Goal: Use online tool/utility: Utilize a website feature to perform a specific function

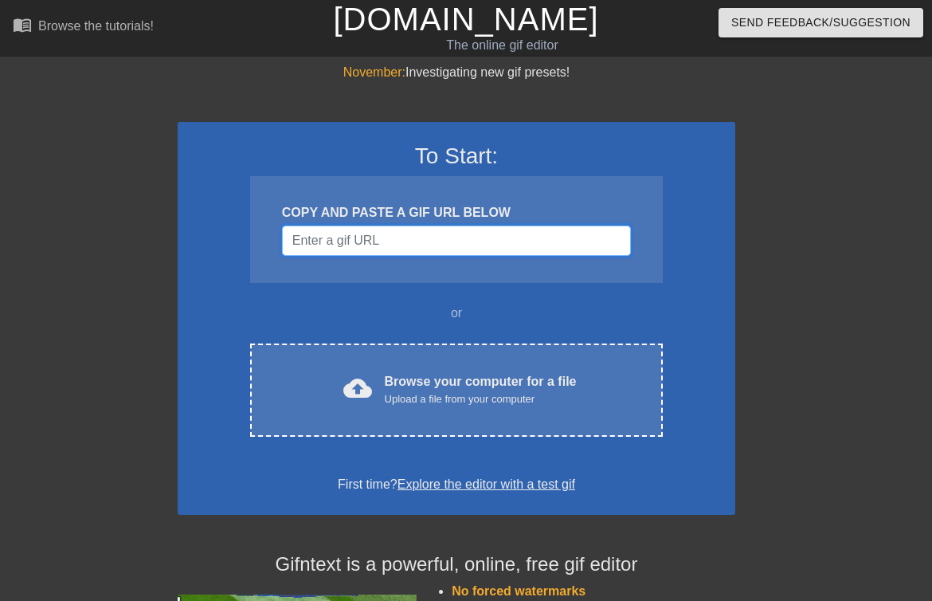
click at [501, 233] on input "Username" at bounding box center [456, 240] width 349 height 30
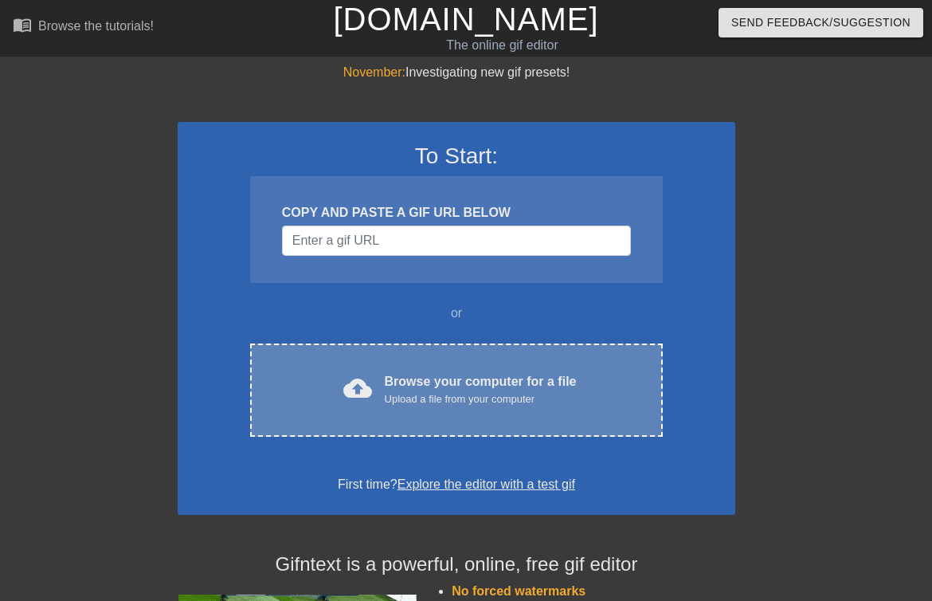
click at [509, 396] on div "Upload a file from your computer" at bounding box center [481, 399] width 192 height 16
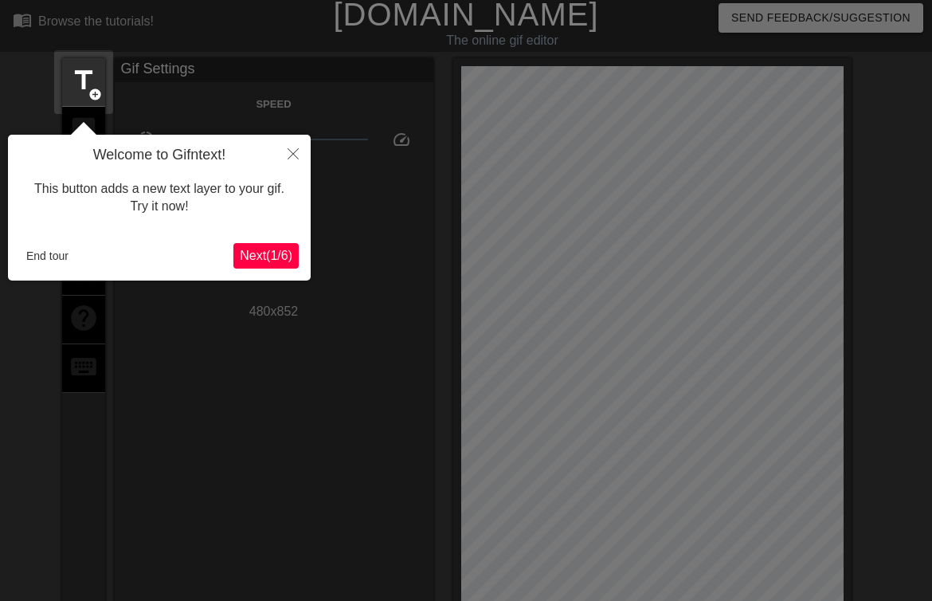
scroll to position [39, 0]
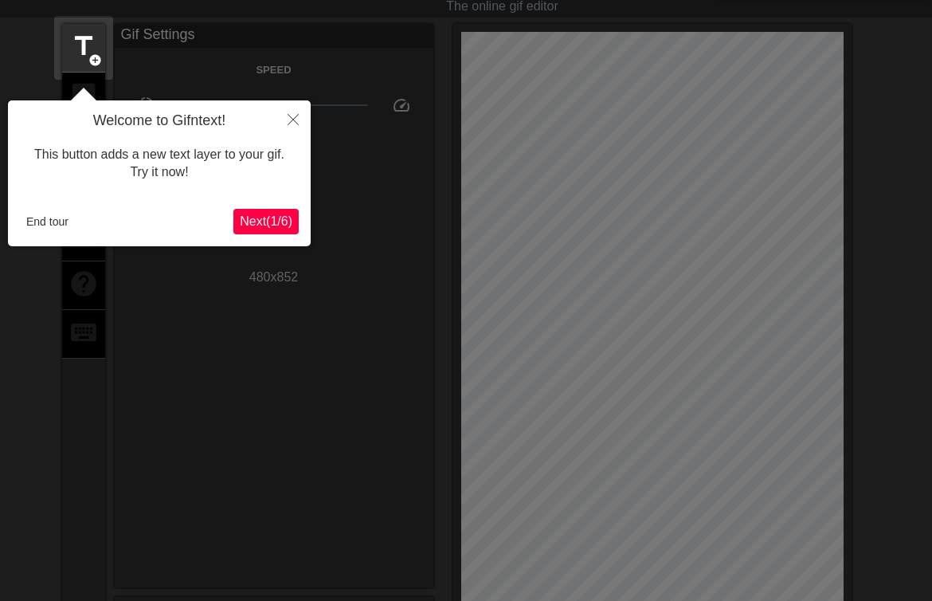
click at [289, 218] on span "Next ( 1 / 6 )" at bounding box center [266, 221] width 53 height 14
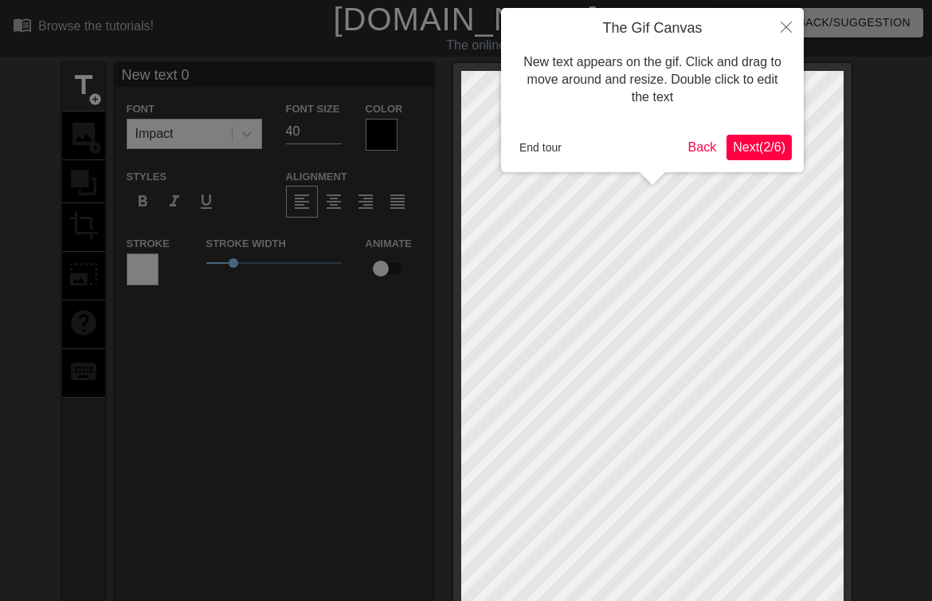
click at [765, 147] on span "Next ( 2 / 6 )" at bounding box center [759, 147] width 53 height 14
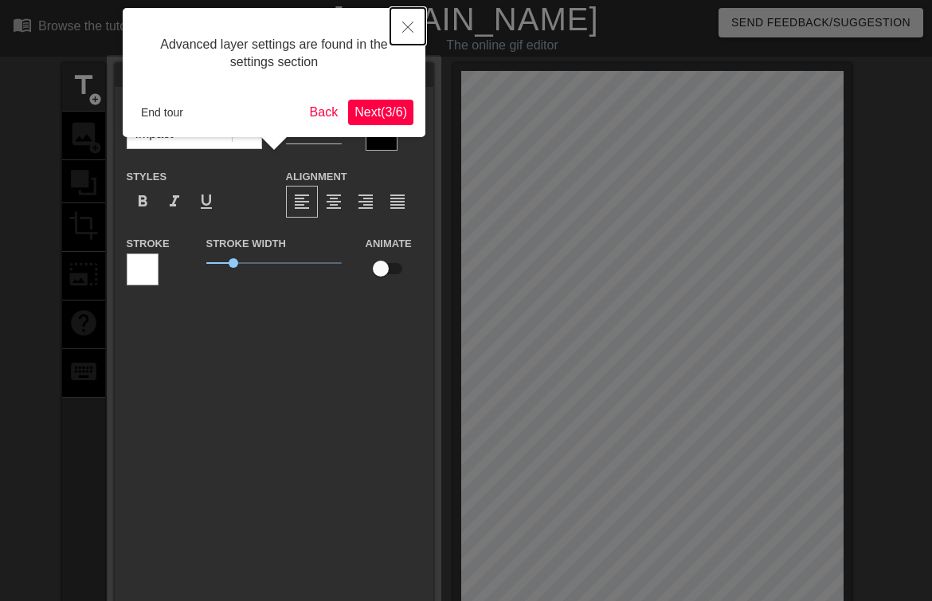
click at [403, 29] on icon "Close" at bounding box center [407, 27] width 11 height 11
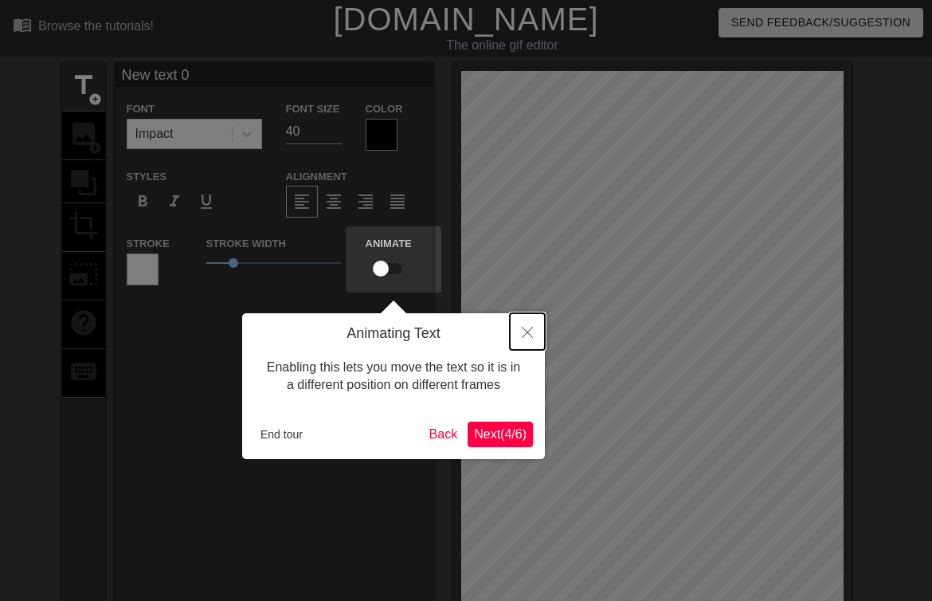
click at [526, 337] on icon "Close" at bounding box center [527, 332] width 11 height 11
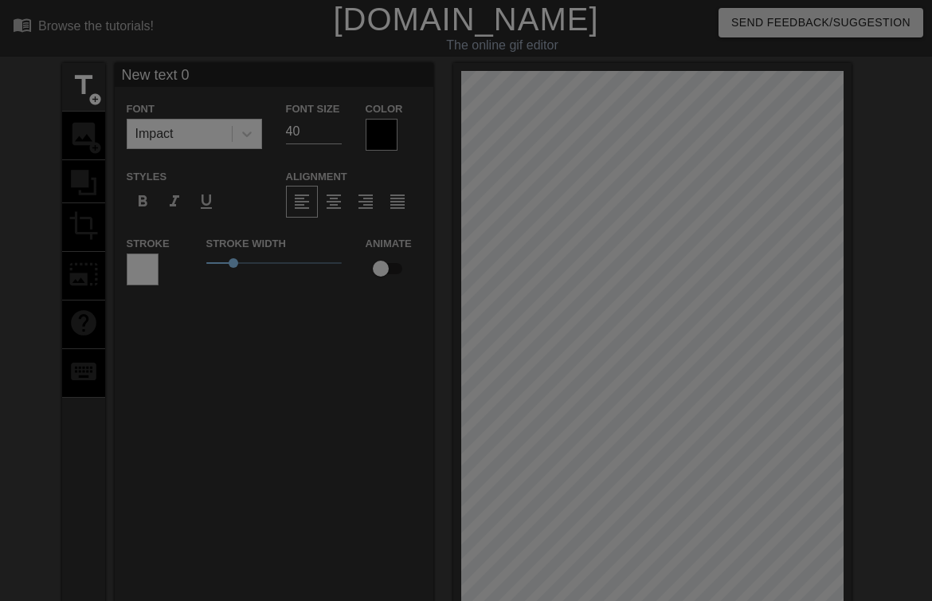
scroll to position [273, 0]
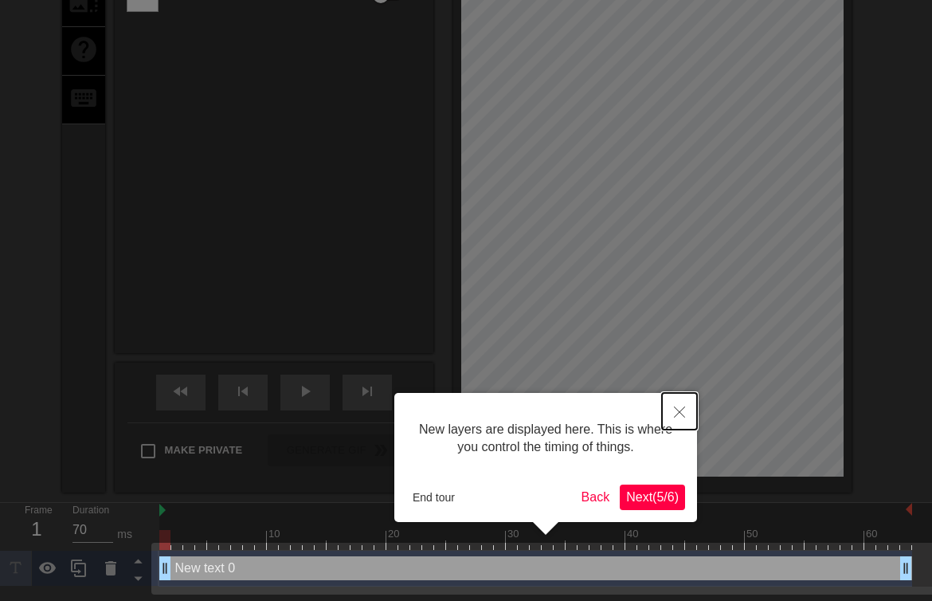
click at [680, 413] on icon "Close" at bounding box center [679, 411] width 11 height 11
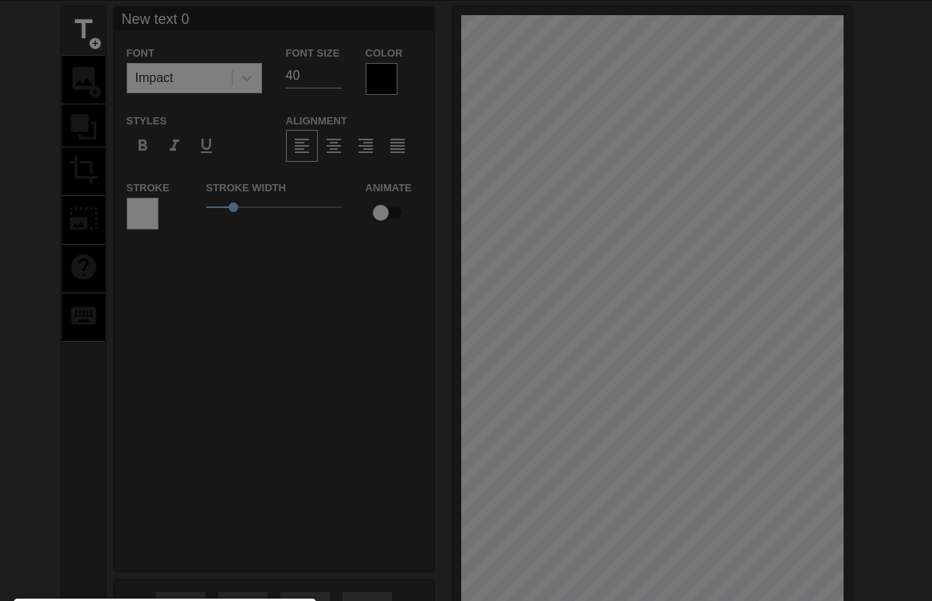
scroll to position [0, 0]
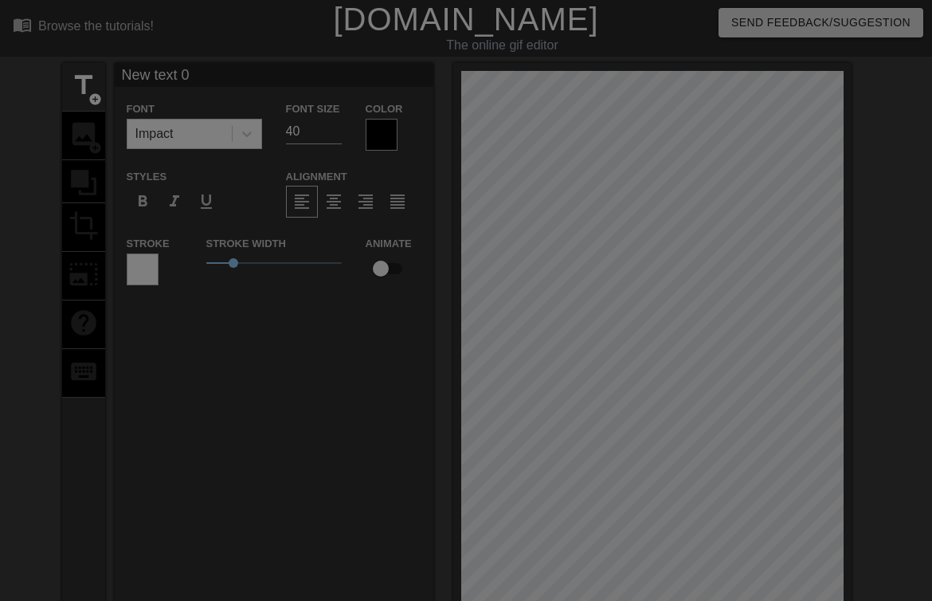
click at [325, 369] on div at bounding box center [466, 434] width 932 height 868
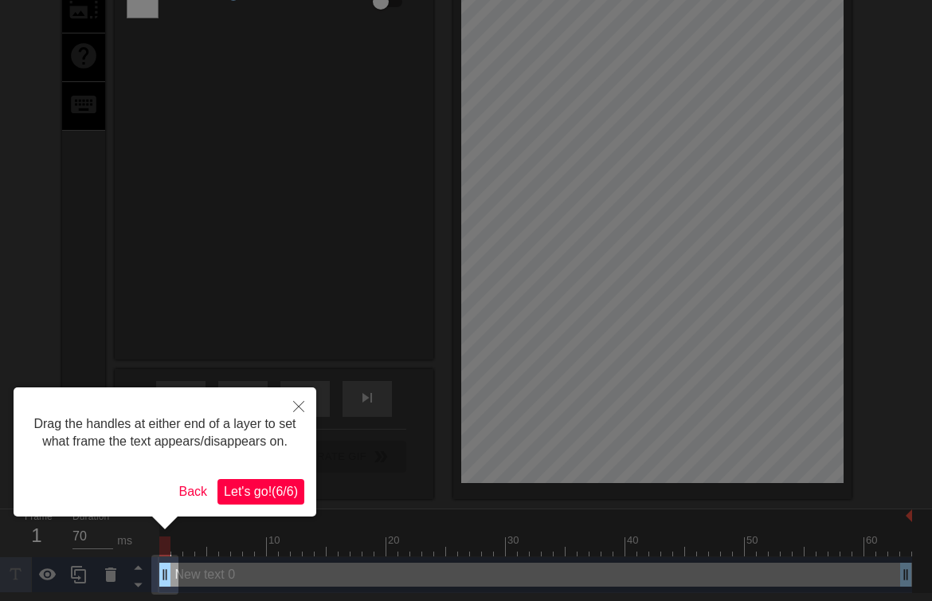
scroll to position [265, 0]
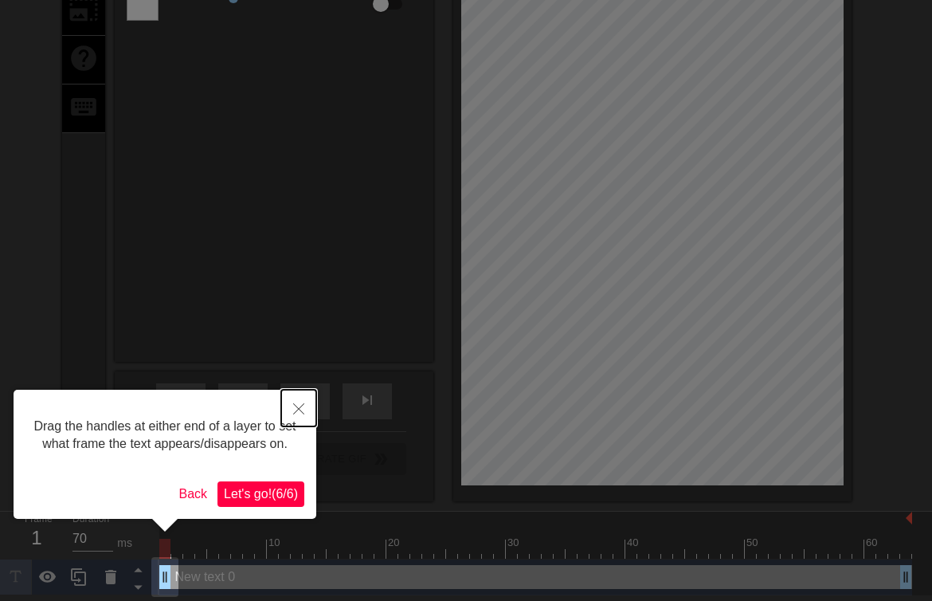
click at [302, 402] on button "Close" at bounding box center [298, 408] width 35 height 37
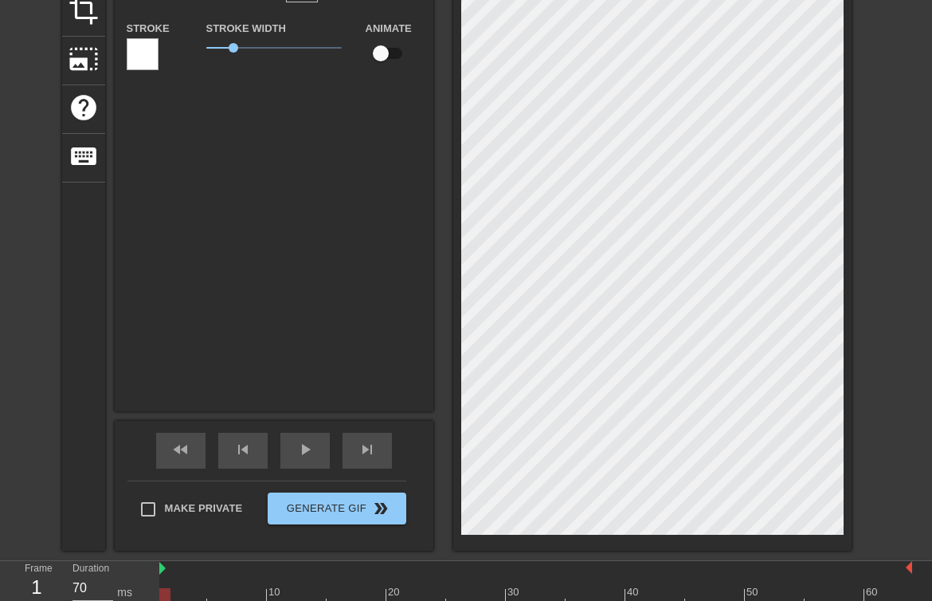
scroll to position [69, 0]
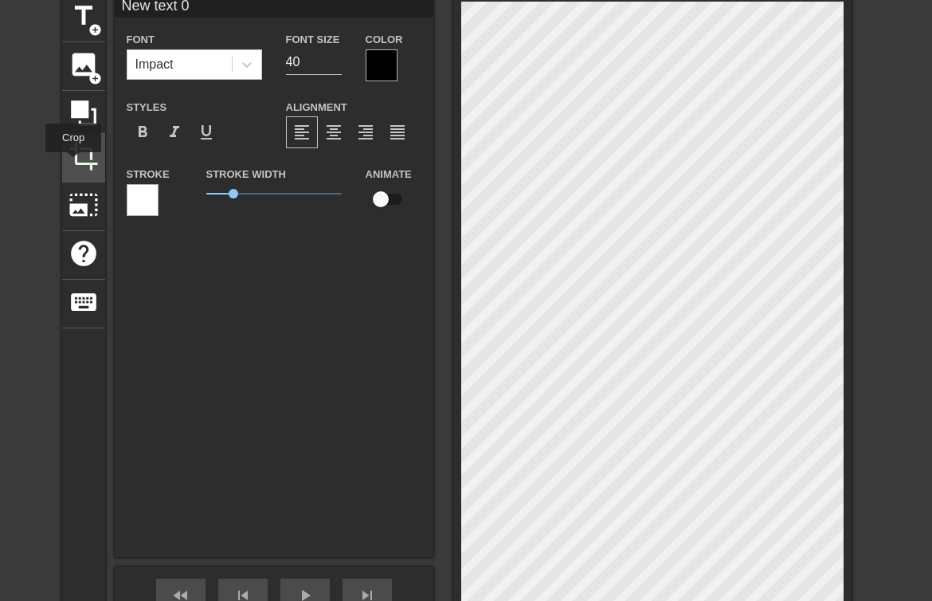
click at [74, 163] on span "crop" at bounding box center [84, 156] width 30 height 30
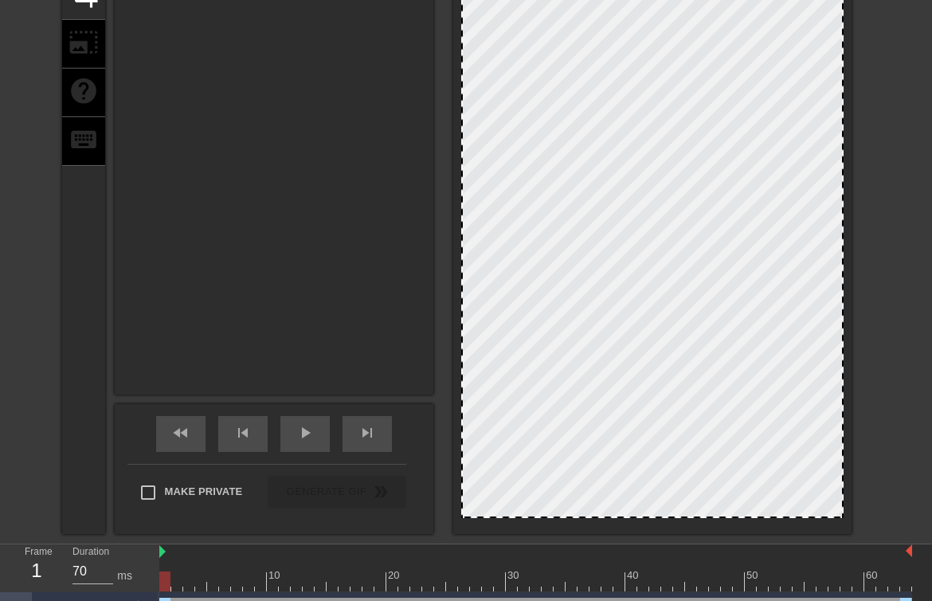
scroll to position [261, 0]
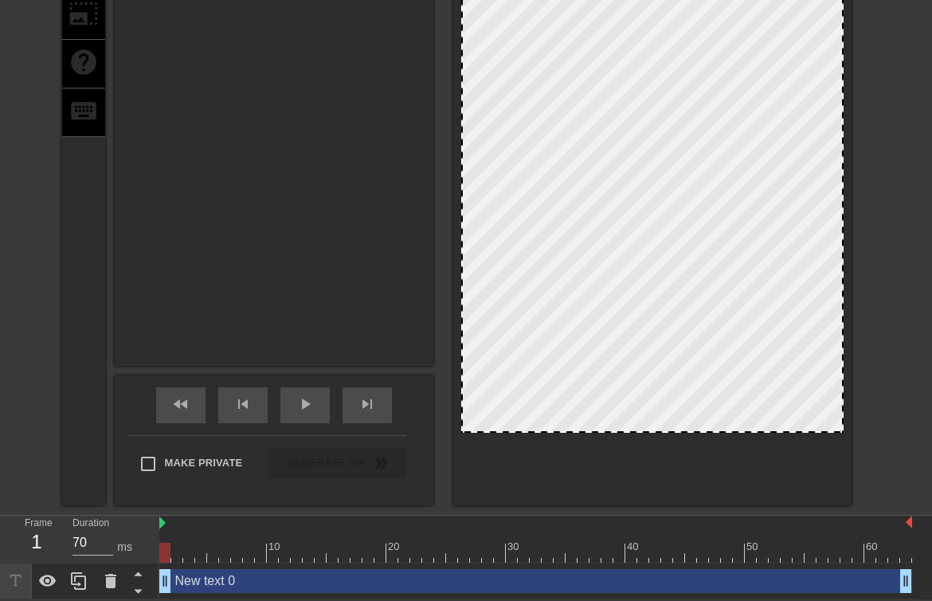
drag, startPoint x: 813, startPoint y: 484, endPoint x: 814, endPoint y: 429, distance: 54.2
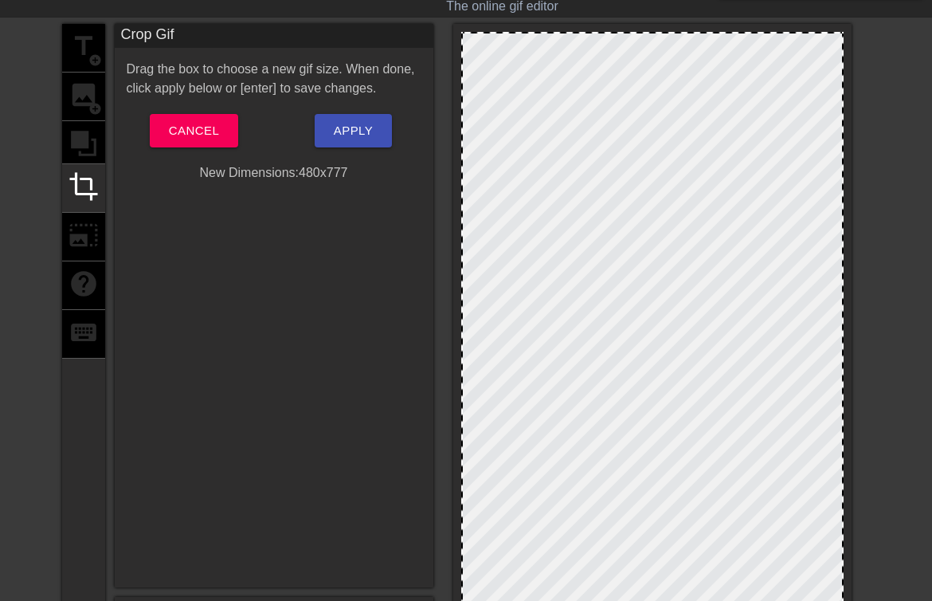
scroll to position [0, 0]
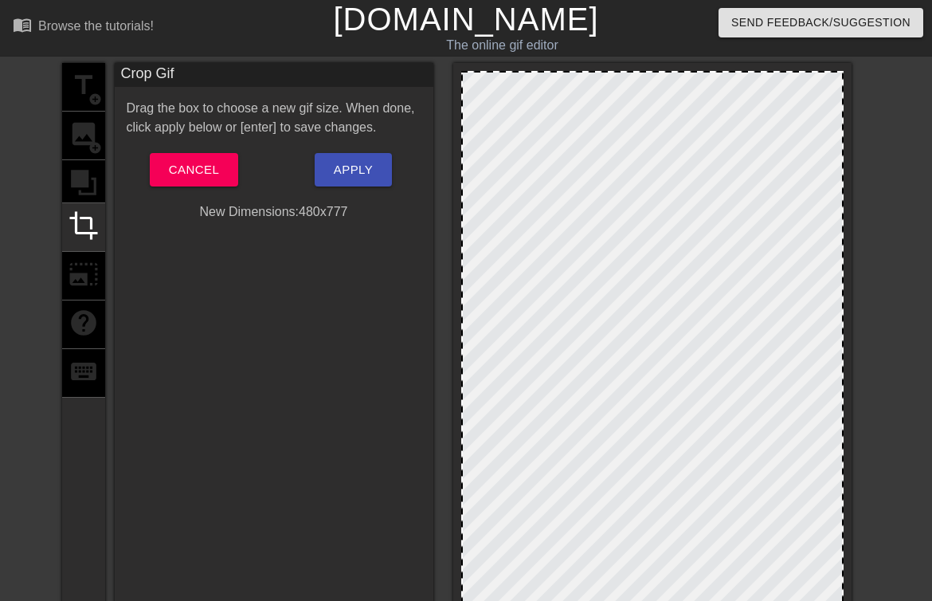
click at [706, 76] on div at bounding box center [652, 380] width 382 height 619
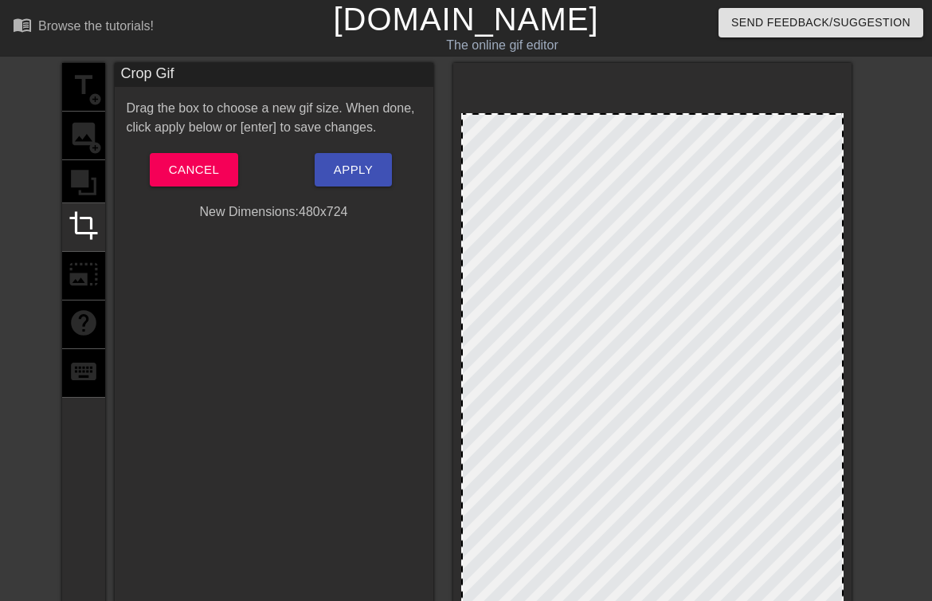
drag, startPoint x: 613, startPoint y: 73, endPoint x: 604, endPoint y: 115, distance: 43.1
click at [366, 167] on span "Apply" at bounding box center [353, 169] width 39 height 21
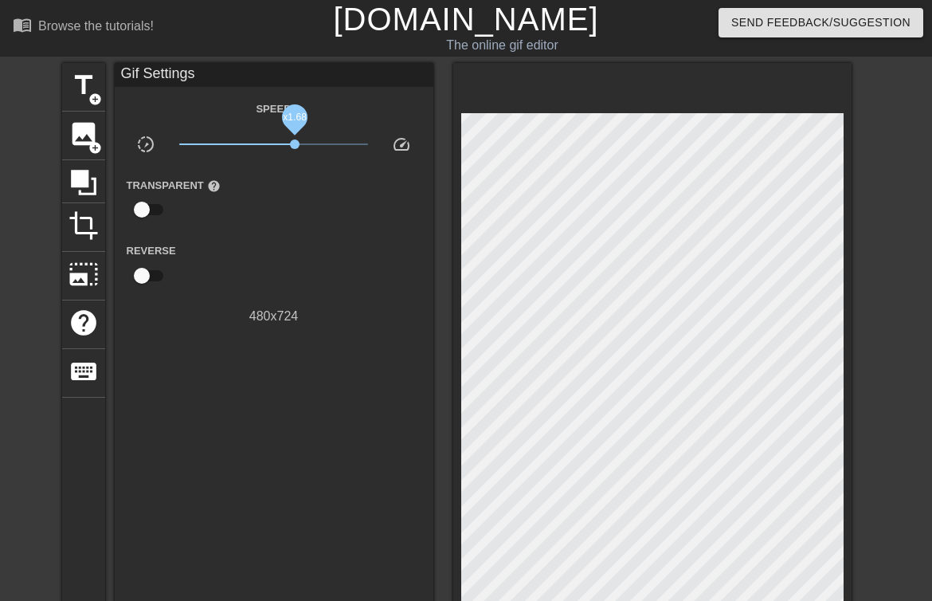
drag, startPoint x: 272, startPoint y: 141, endPoint x: 295, endPoint y: 141, distance: 23.1
click at [295, 141] on span "x1.68" at bounding box center [295, 144] width 10 height 10
click at [241, 445] on div "Gif Settings Speed slow_motion_video x1.68 speed Transparent help Reverse 480 x…" at bounding box center [274, 344] width 319 height 563
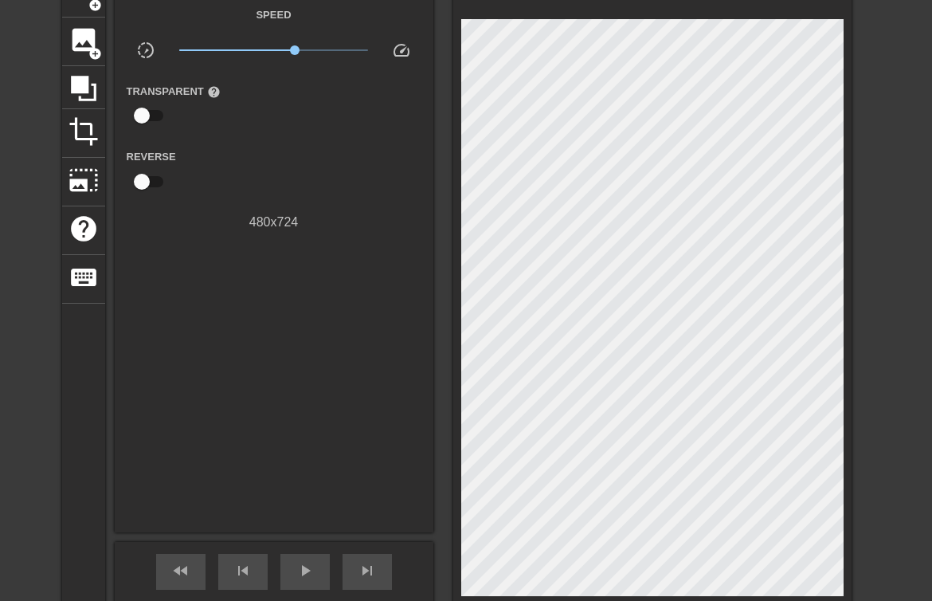
scroll to position [261, 0]
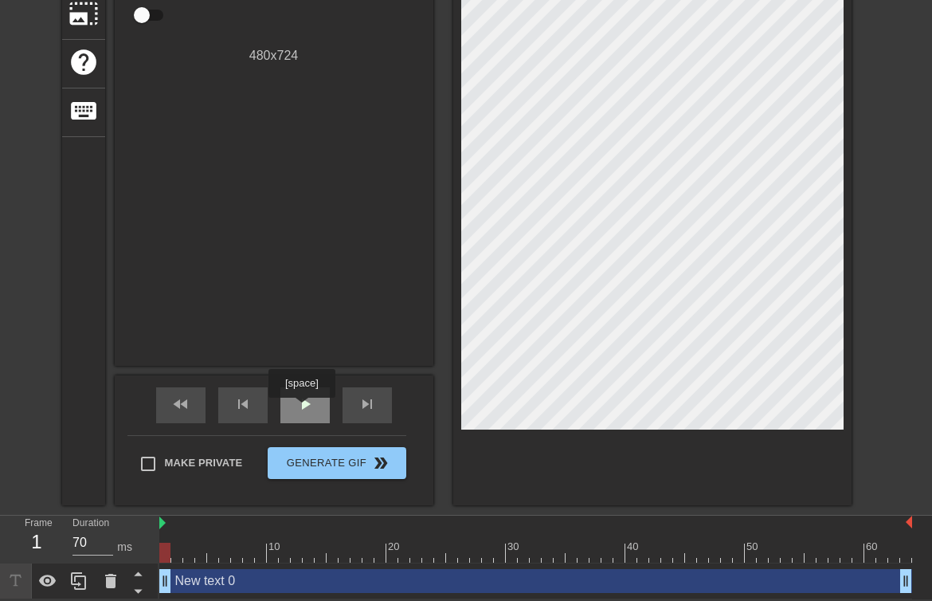
click at [304, 409] on span "play_arrow" at bounding box center [305, 403] width 19 height 19
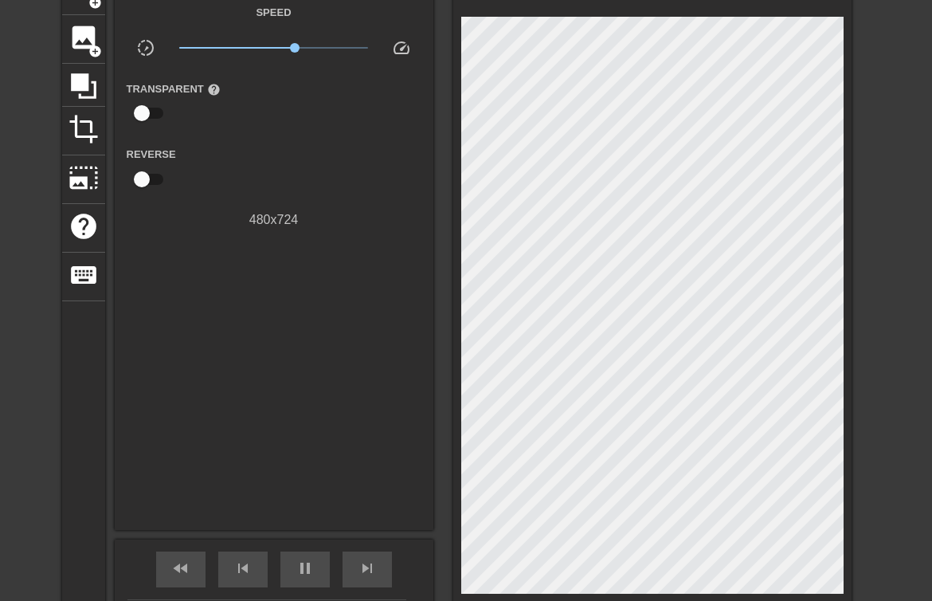
scroll to position [0, 0]
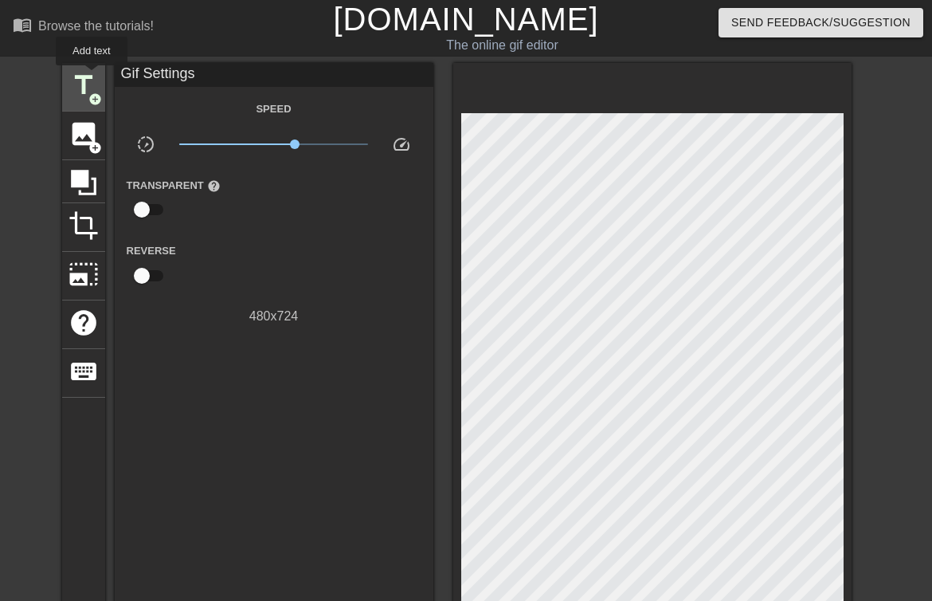
click at [92, 76] on span "title" at bounding box center [84, 85] width 30 height 30
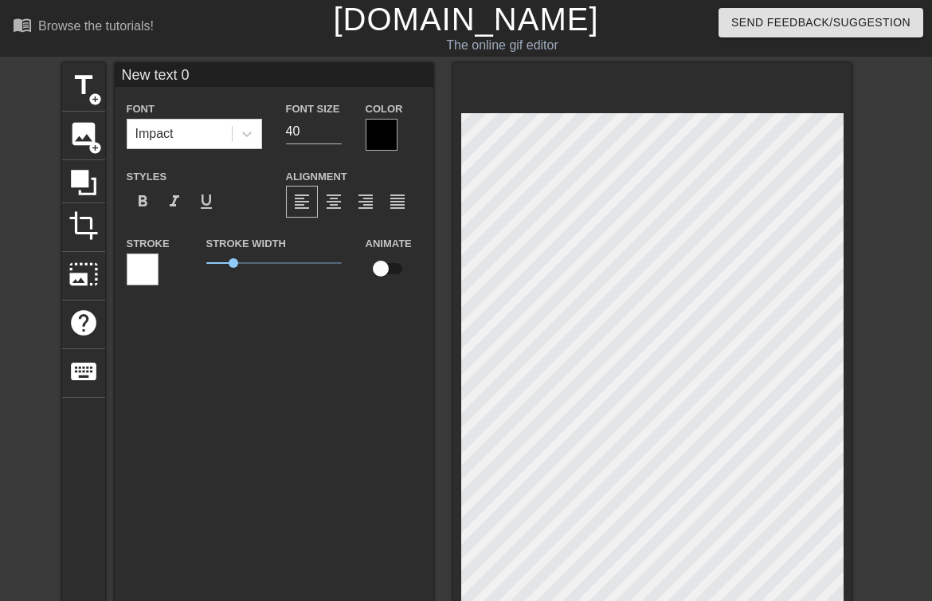
type input "60"
type input "H"
type textarea "H"
type input "70"
type input "HA"
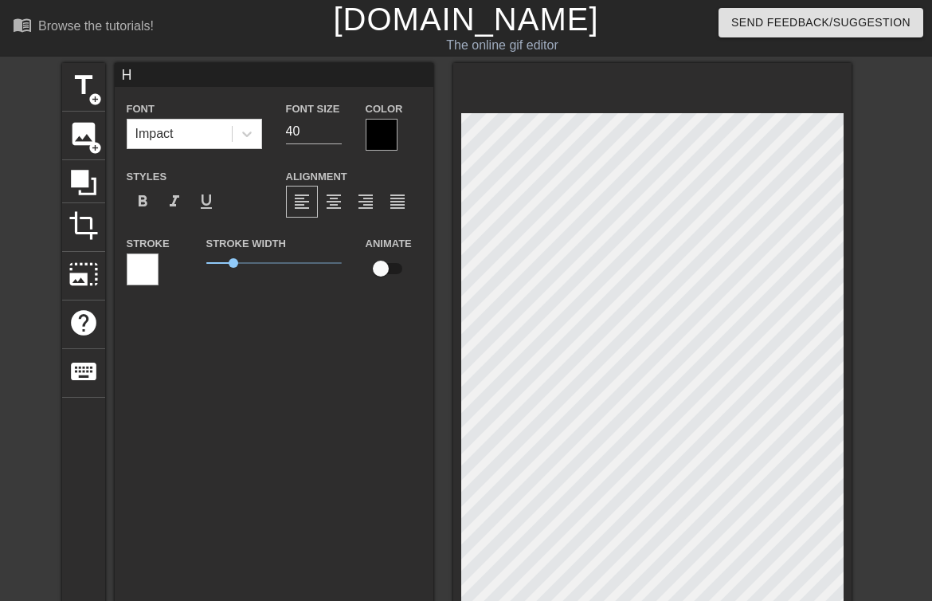
type textarea "HA"
type input "70"
type input "HAP"
type textarea "HAP"
type input "70"
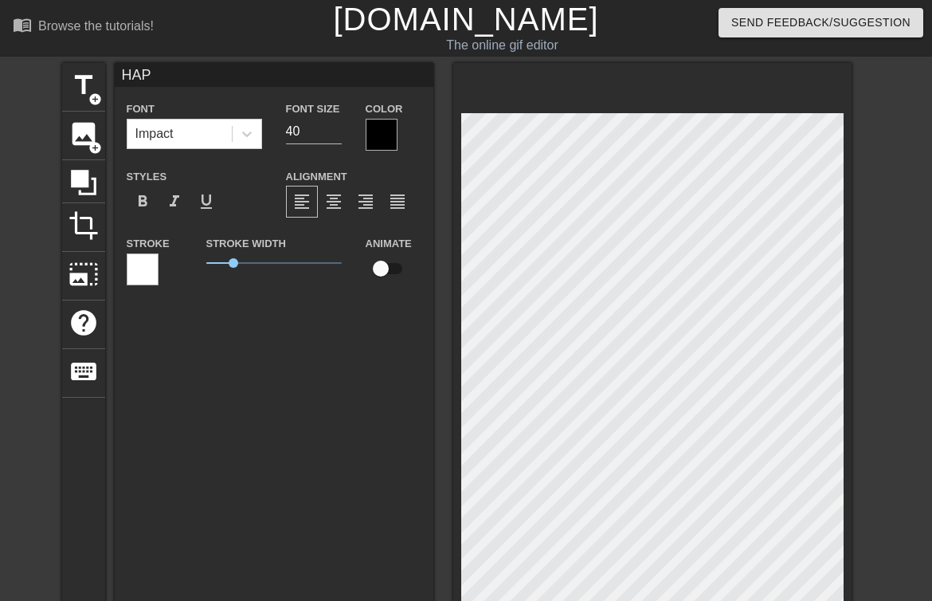
type input "HAPP"
type textarea "HAPP"
type input "60"
type input "HAPPY"
type textarea "HAPPY"
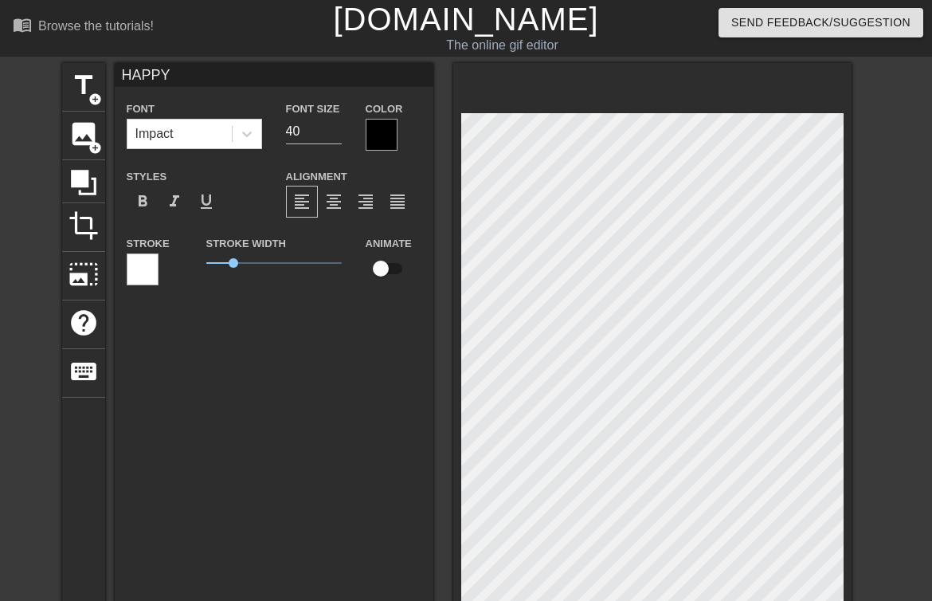
type input "60"
type input "HAPPY"
type textarea "HAPPY"
type input "70"
type input "HAPPY B"
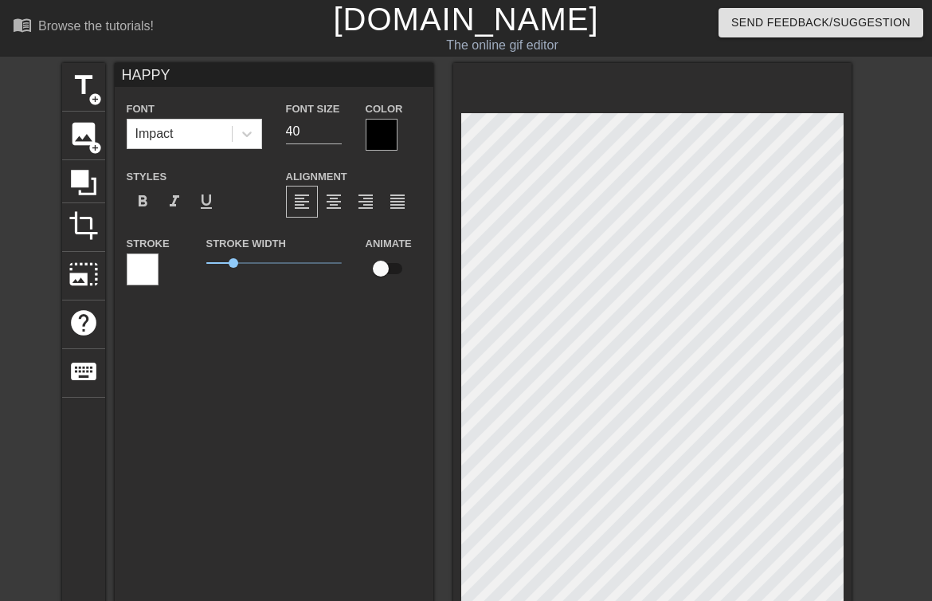
type textarea "HAPPY B"
type input "70"
type input "HAPPY BI"
type textarea "HAPPY BI"
type input "70"
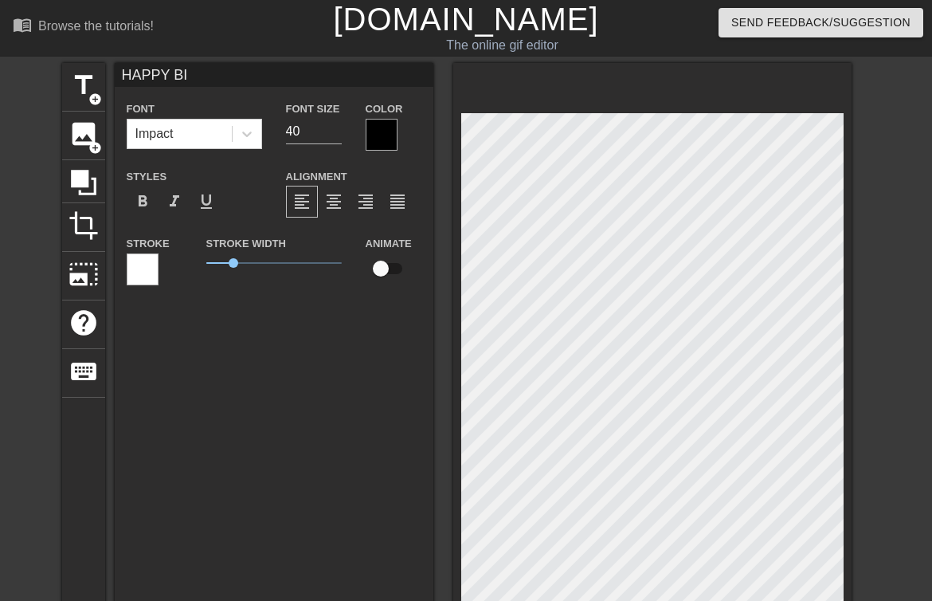
type input "HAPPY BIR"
type textarea "HAPPY BIR"
type input "70"
type input "HAPPY BIRH"
type textarea "HAPPY BIRH"
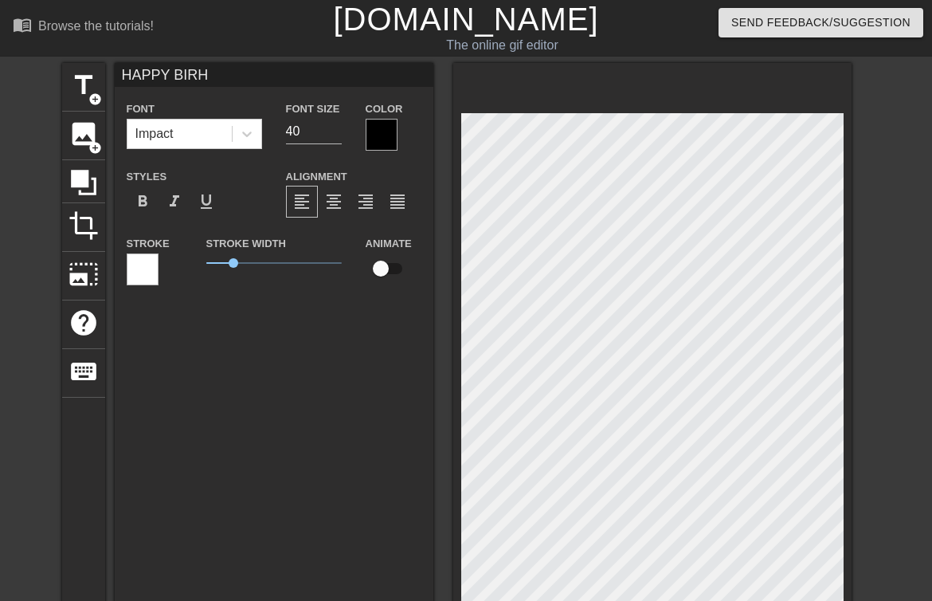
type input "70"
type input "HAPPY BIRHD"
type textarea "HAPPY BIRHD"
type input "70"
type input "HAPPY BIRH"
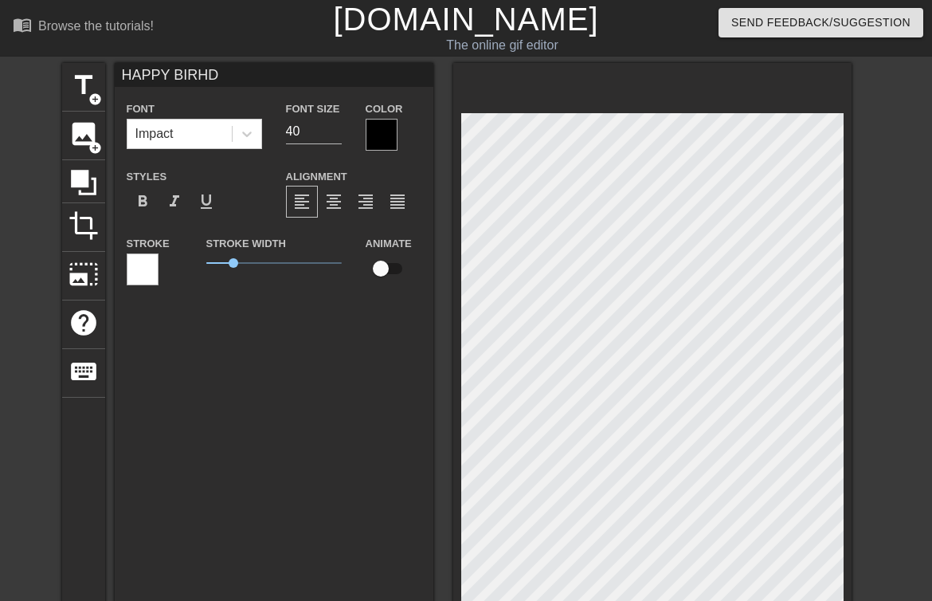
type textarea "HAPPY BIRH"
type input "60"
type input "HAPPY BIR"
type textarea "HAPPY BIR"
type input "70"
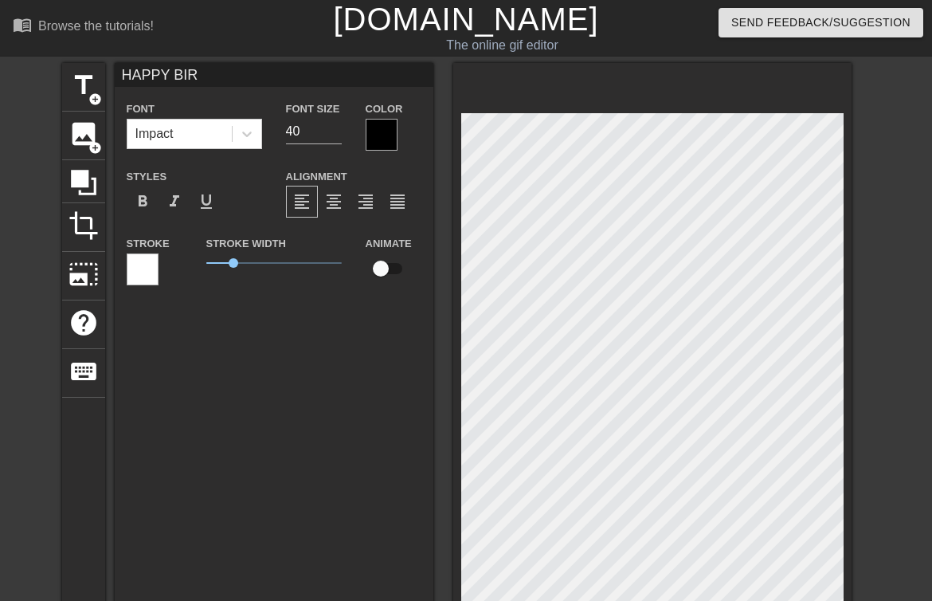
type input "HAPPY BI"
type textarea "HAPPY BI"
type input "60"
type input "HAPPY B"
type textarea "HAPPY B"
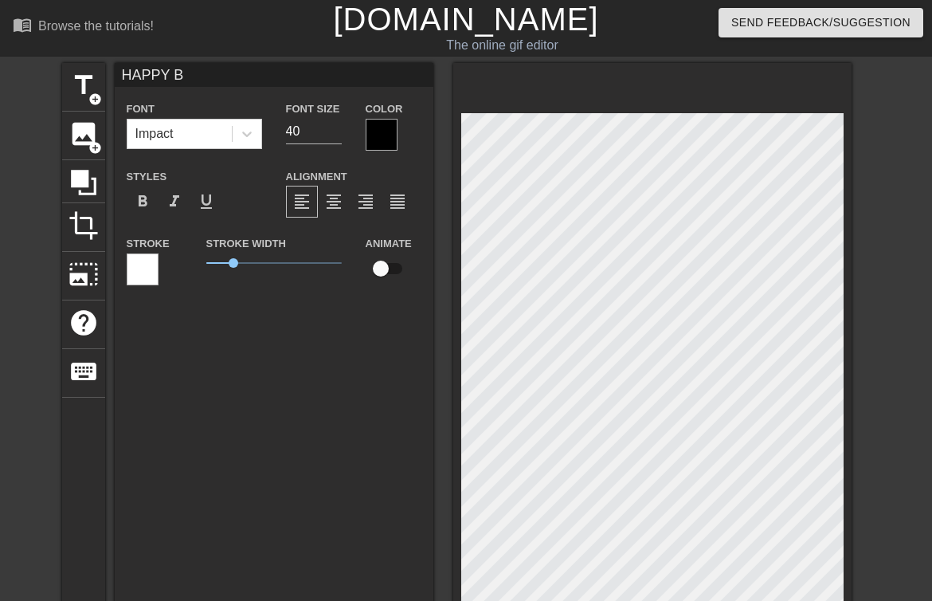
type input "70"
type input "HAPPY"
type textarea "HAPPY"
type input "60"
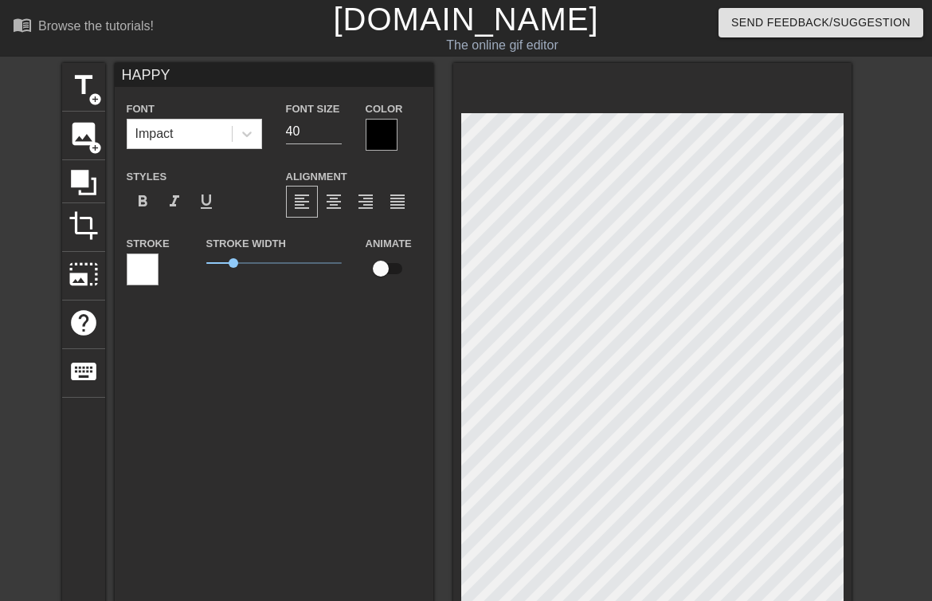
type input "HAPPY"
type textarea "HAPPY"
type input "60"
type input "HAPP"
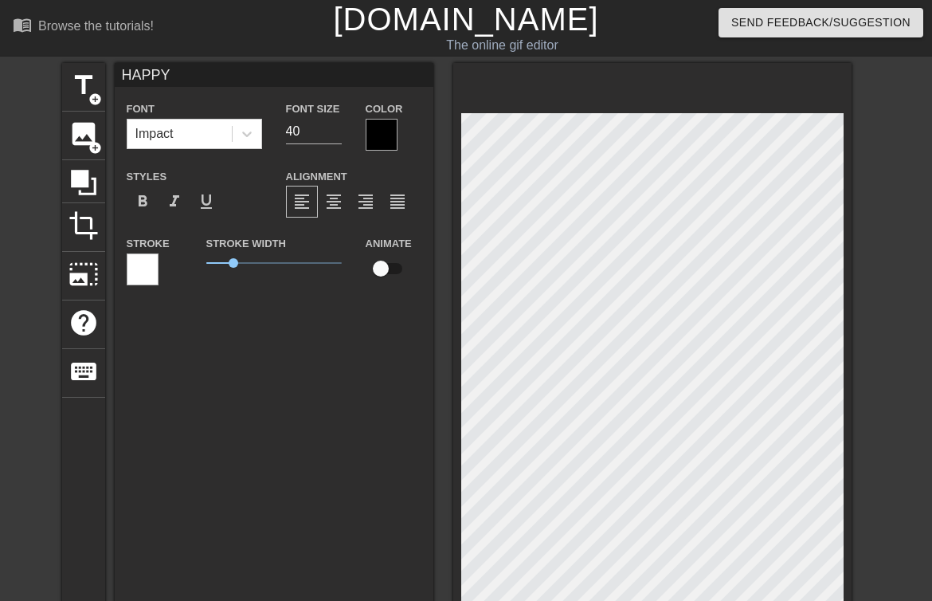
type textarea "HAPP"
type input "70"
type input "HAP"
type textarea "HAP"
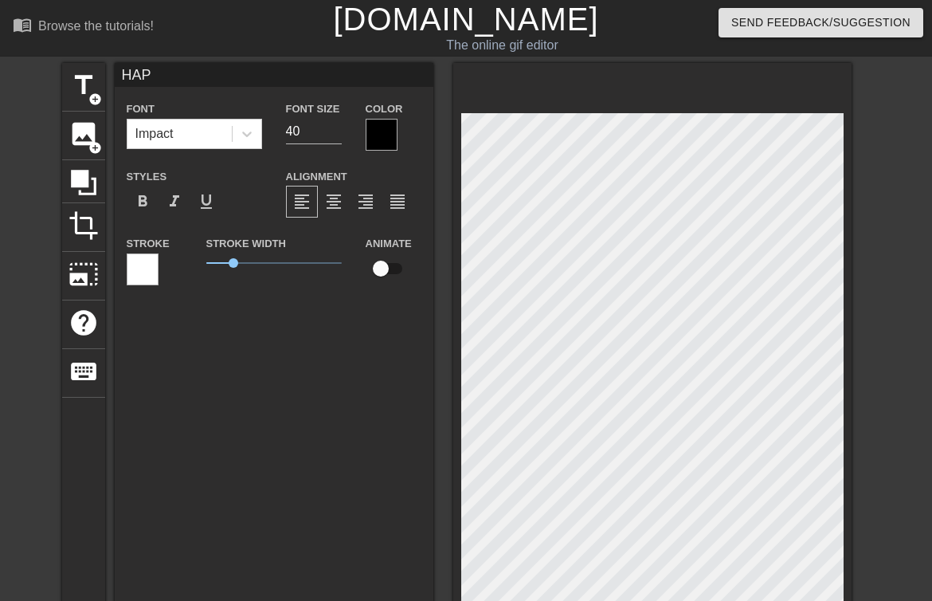
type input "70"
type input "HA"
type textarea "HA"
type input "60"
type input "H"
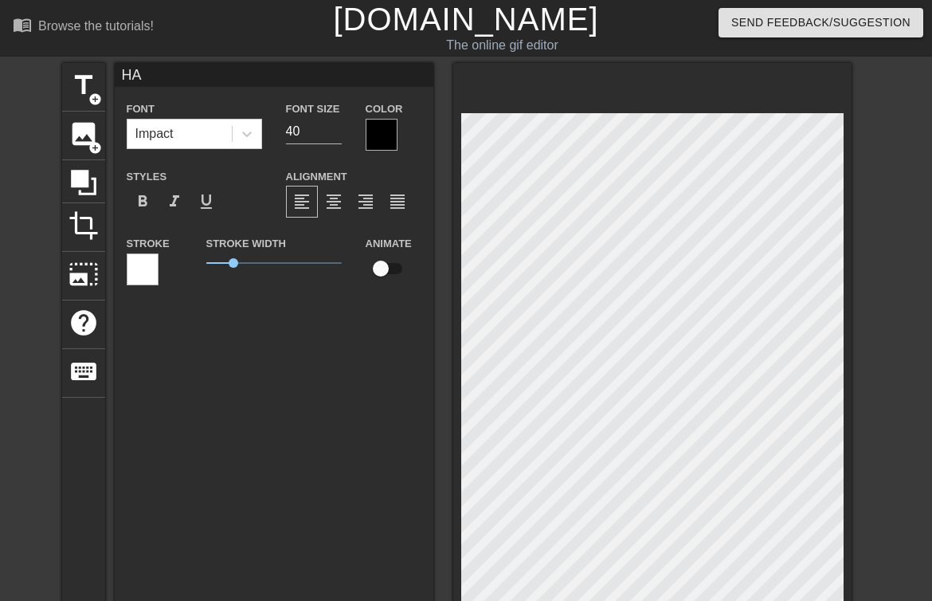
type textarea "H"
type input "70"
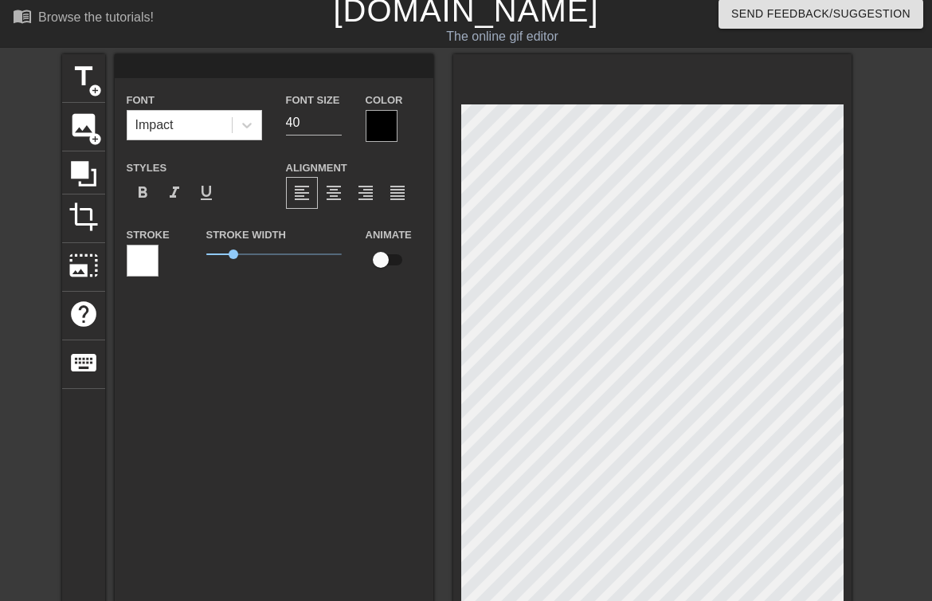
type input "70"
click at [182, 123] on div "Impact" at bounding box center [179, 125] width 104 height 29
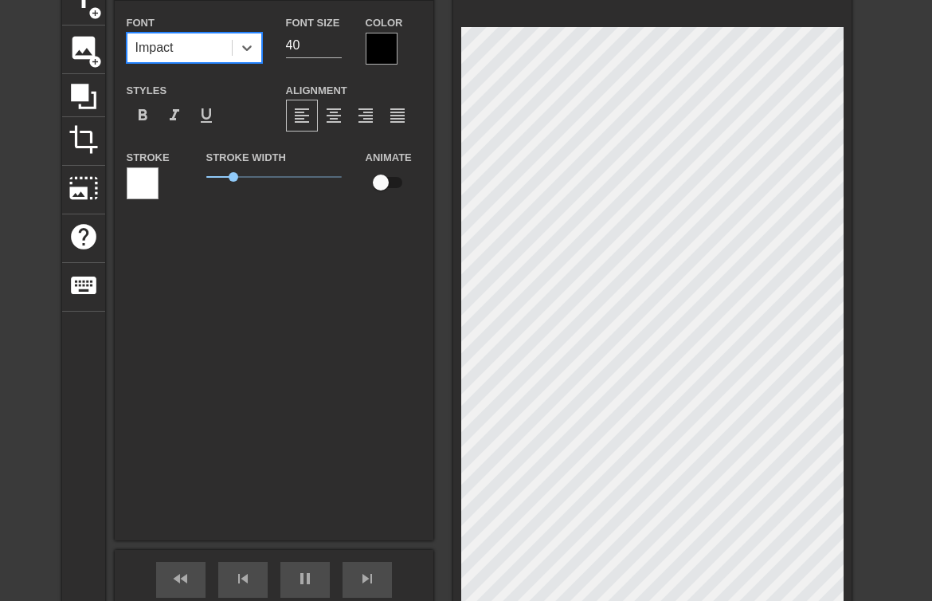
scroll to position [76, 0]
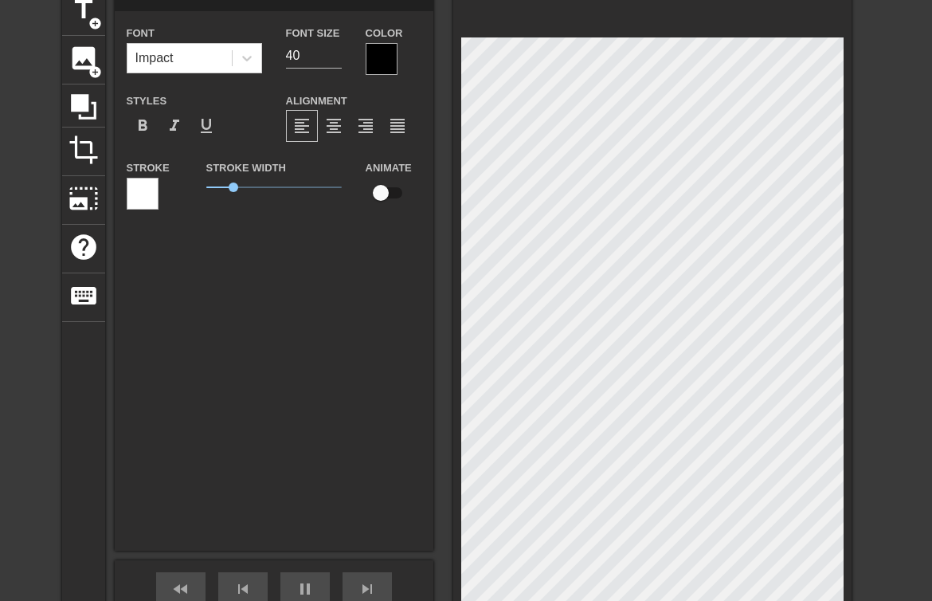
type input "70"
type input "L"
type textarea "L"
type input "70"
type input "LE"
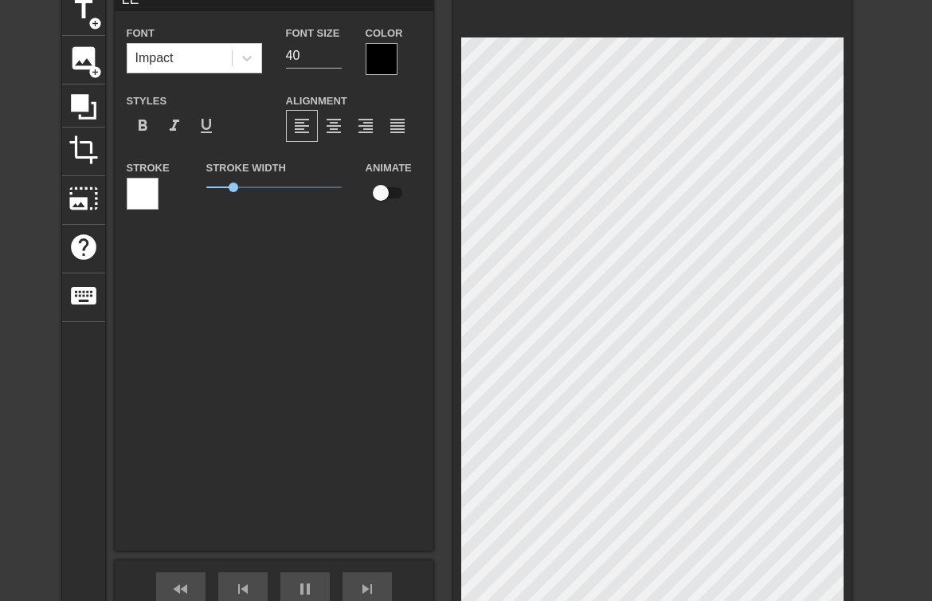
type textarea "LE"
type input "60"
type input "LEA"
type textarea "LEA"
type input "70"
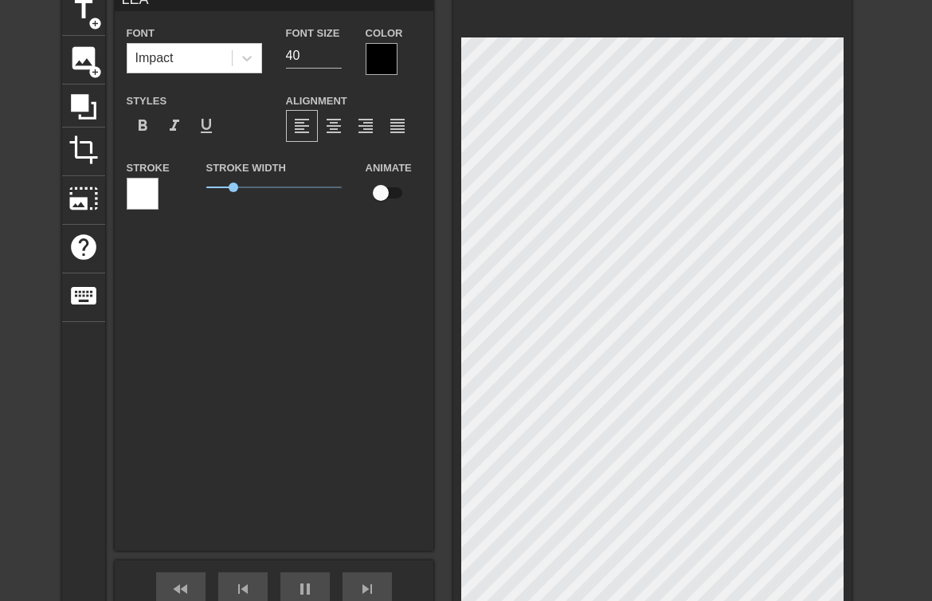
type textarea "LEAT"
type input "LEAT"
type input "60"
type input "LEA"
type textarea "LEA"
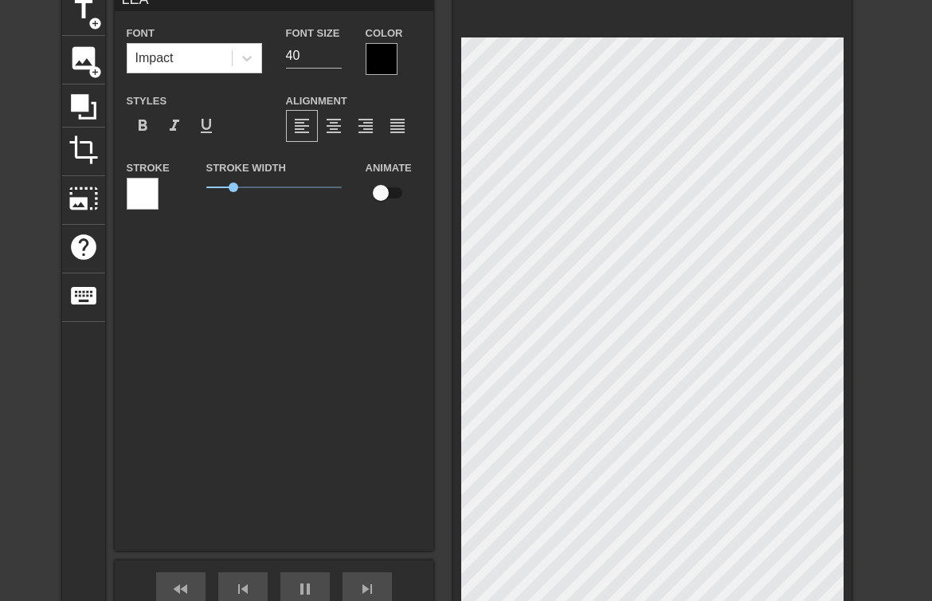
type input "70"
type input "LE"
type textarea "LE"
type input "60"
type input "LET"
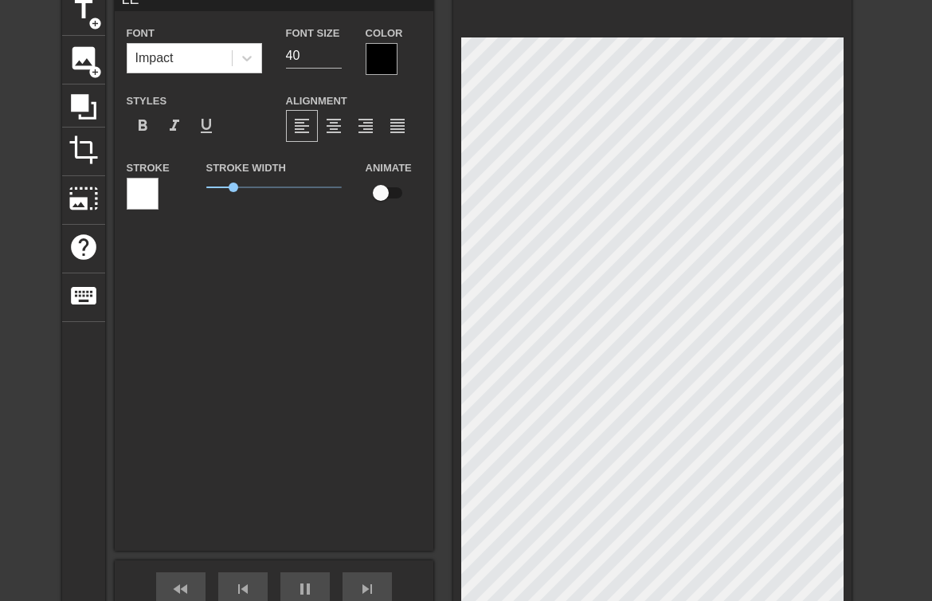
type textarea "LET"
type input "60"
type input "LET'"
type textarea "LET'"
type input "70"
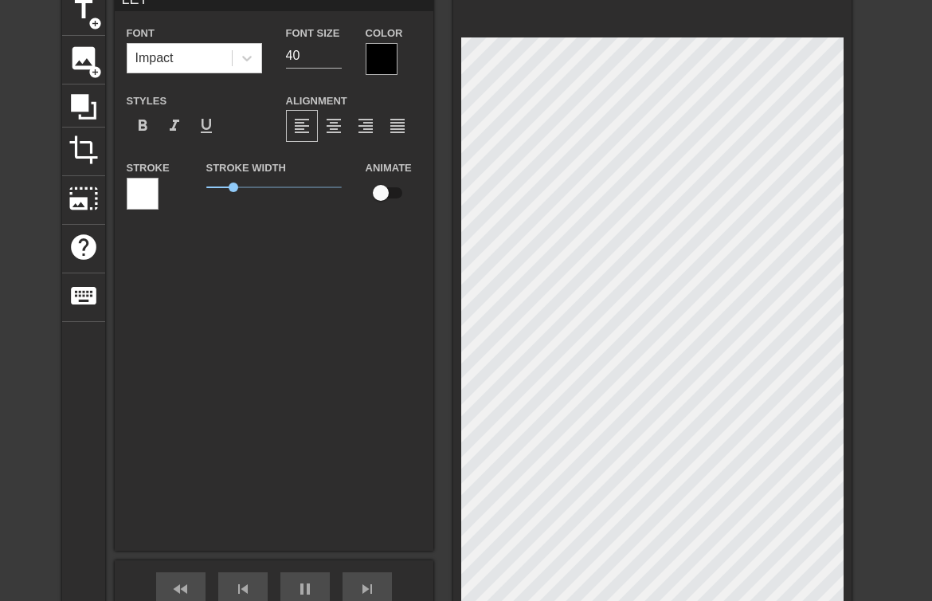
type input "LET'S"
type textarea "LET'S"
type input "60"
type input "LET'S"
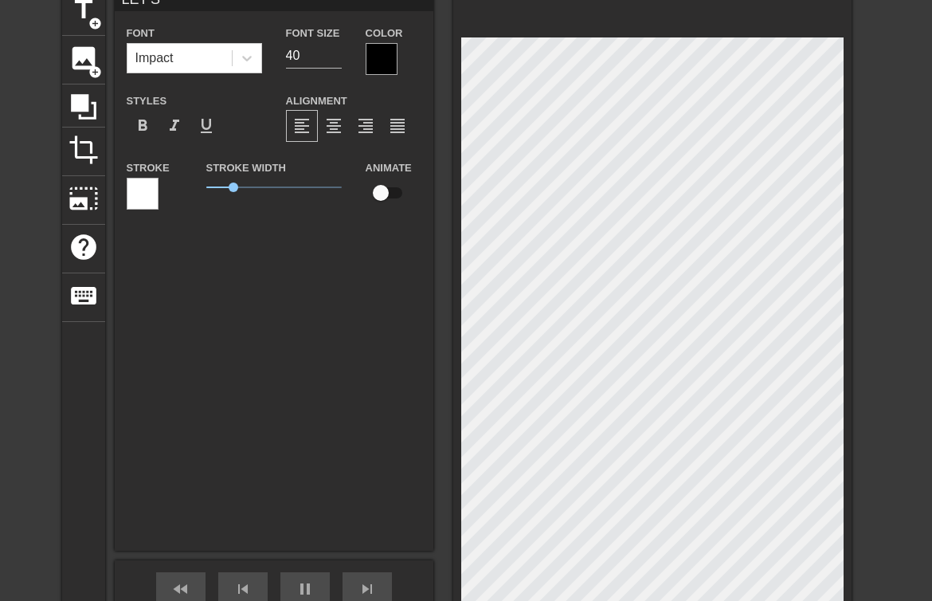
type textarea "LET'S"
type input "60"
type textarea "LET'S R"
type input "LET'S R"
type input "60"
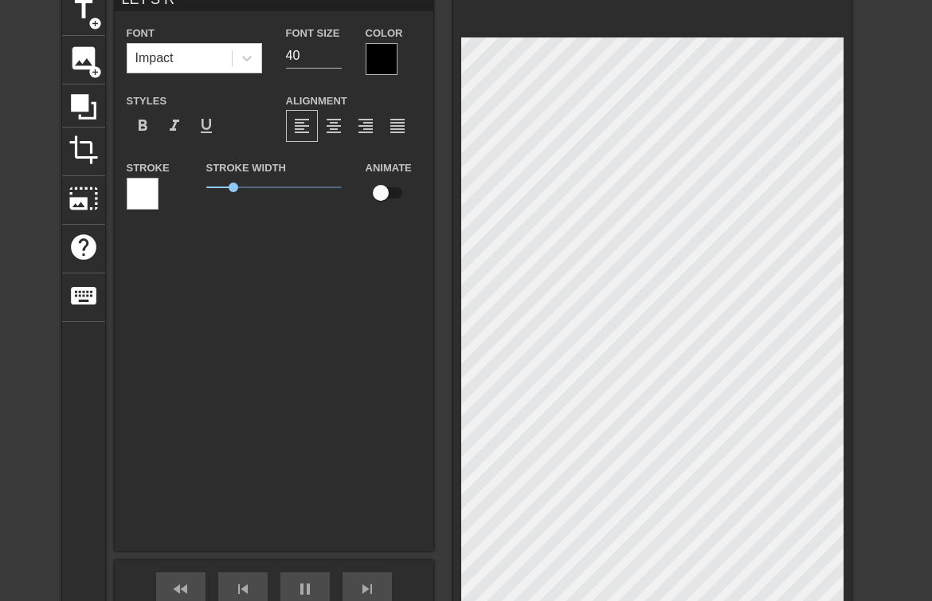
type input "LET'S RI"
type textarea "LET'S RI"
type input "70"
type input "LET'S RID"
type textarea "LET'S RID"
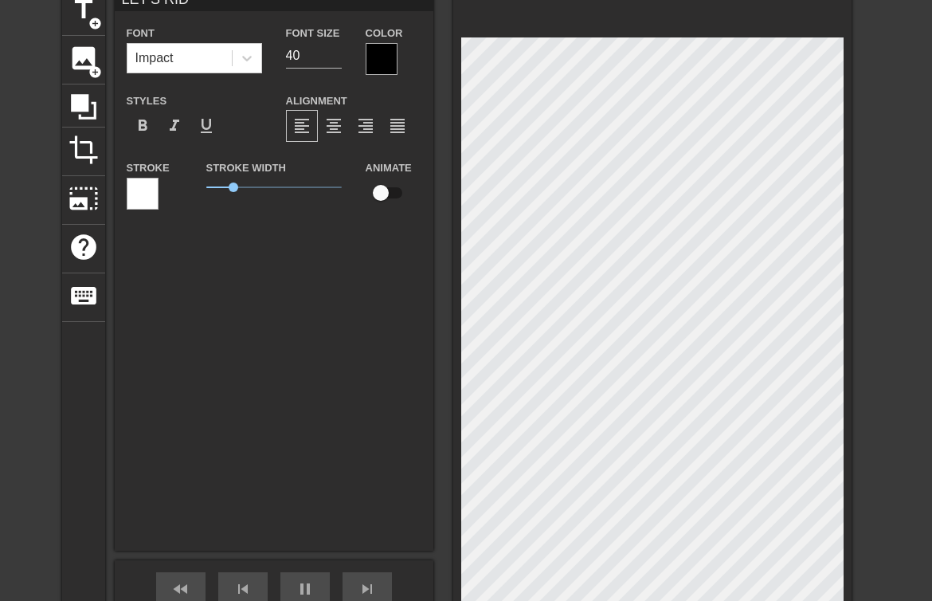
type input "70"
type input "LET'S RIDE"
type textarea "LET'S RIDE"
type input "70"
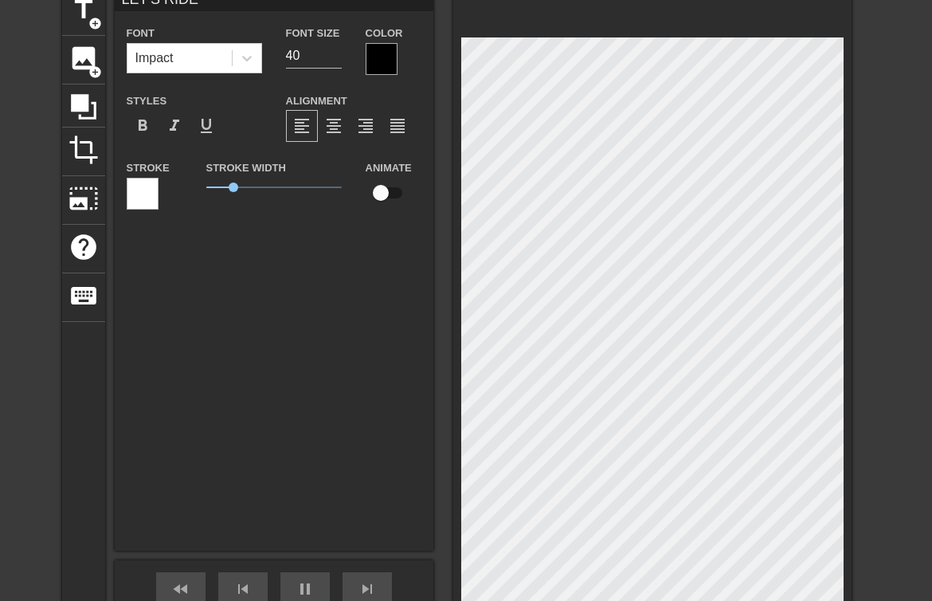
type textarea "LET'S RIDE"
click at [381, 49] on div at bounding box center [382, 59] width 32 height 32
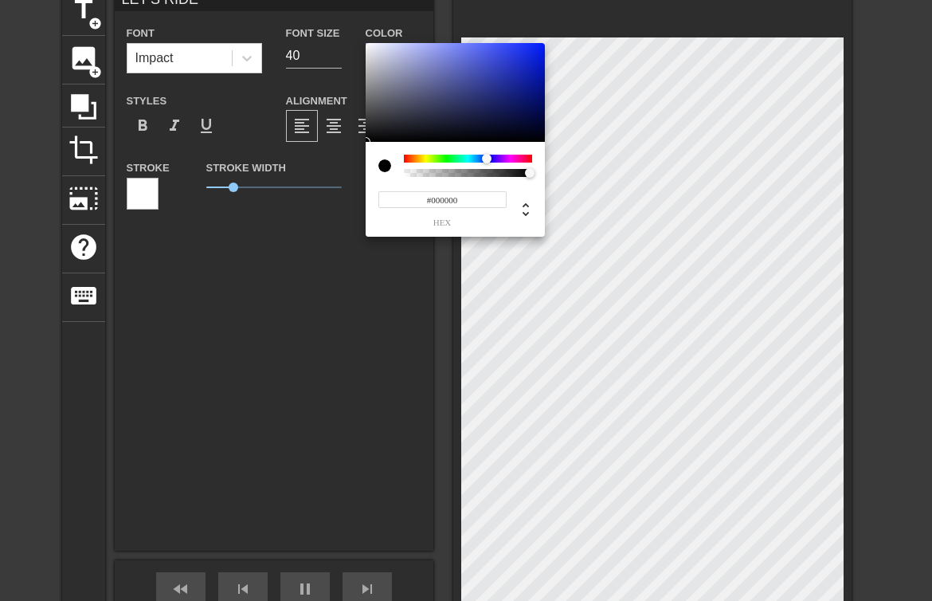
click at [487, 159] on div at bounding box center [468, 159] width 128 height 8
type input "60"
type input "#1F2FB5"
type input "70"
type input "#1C2FC5"
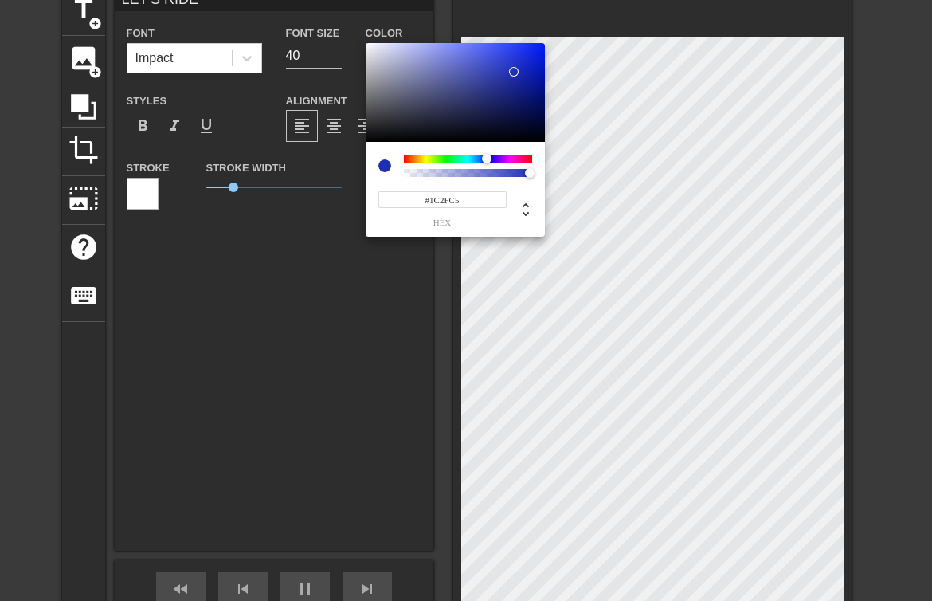
type input "60"
type input "#1B2FCE"
type input "70"
type input "#1B2FD0"
drag, startPoint x: 514, startPoint y: 72, endPoint x: 521, endPoint y: 61, distance: 12.6
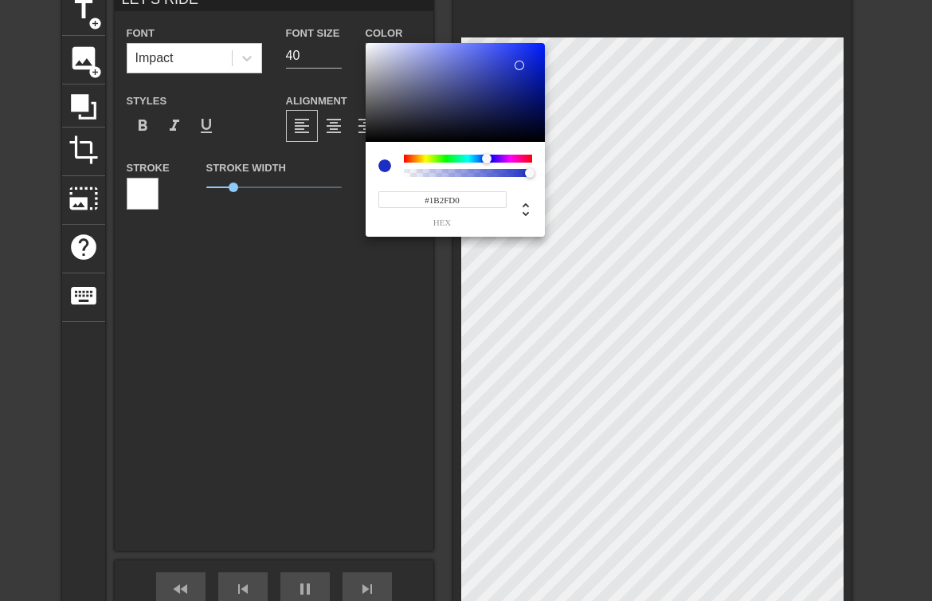
click at [521, 61] on div at bounding box center [455, 92] width 179 height 99
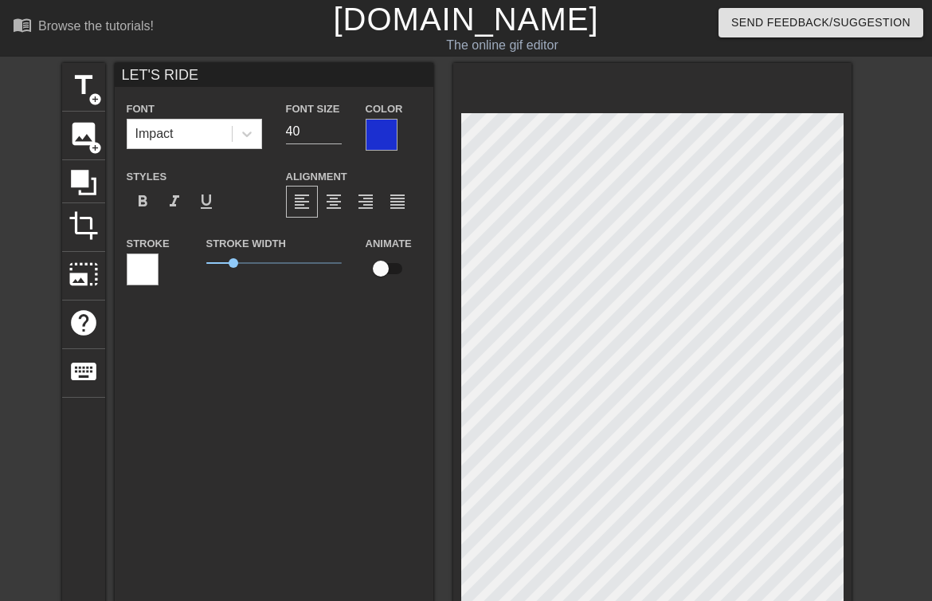
type input "60"
type input "LET'S RIDE"
type textarea "LET'S RIDE"
type input "70"
type textarea "LET'S RIDE"
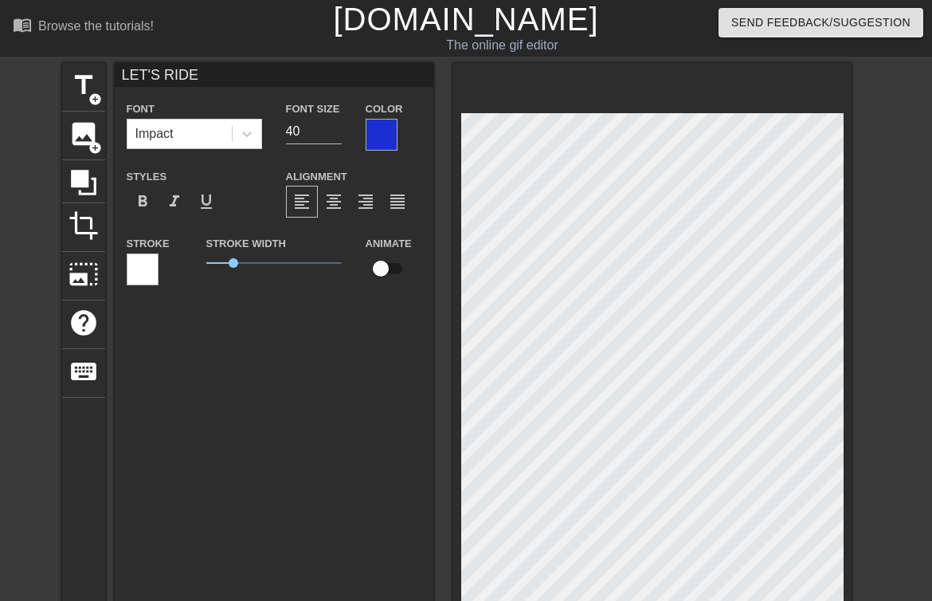
type input "70"
paste textarea "🥳"
type textarea "LET'S RIDE 🥳"
type input "LET'S RIDE 🥳"
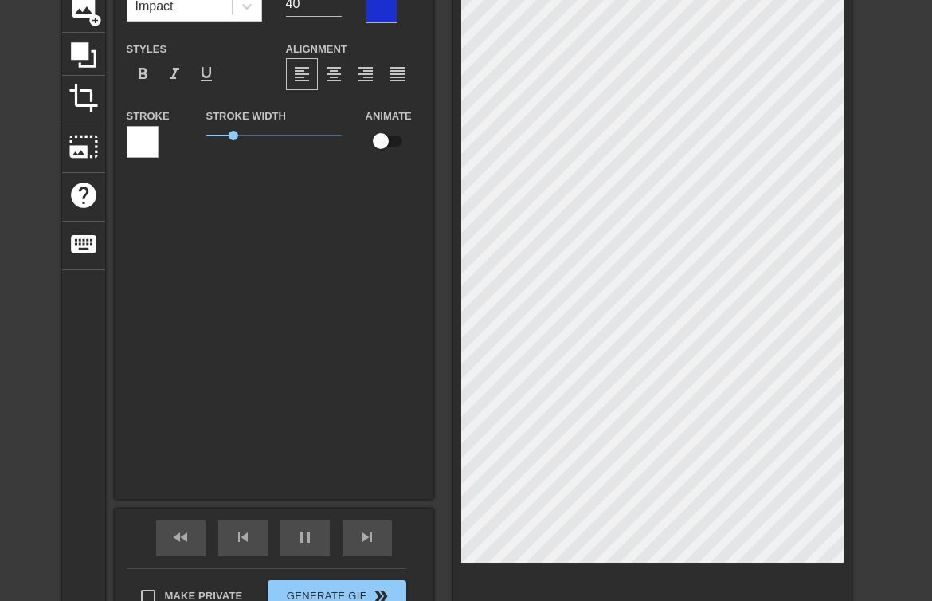
scroll to position [127, 0]
type input "70"
type textarea "LET'S RIDE 🥳"
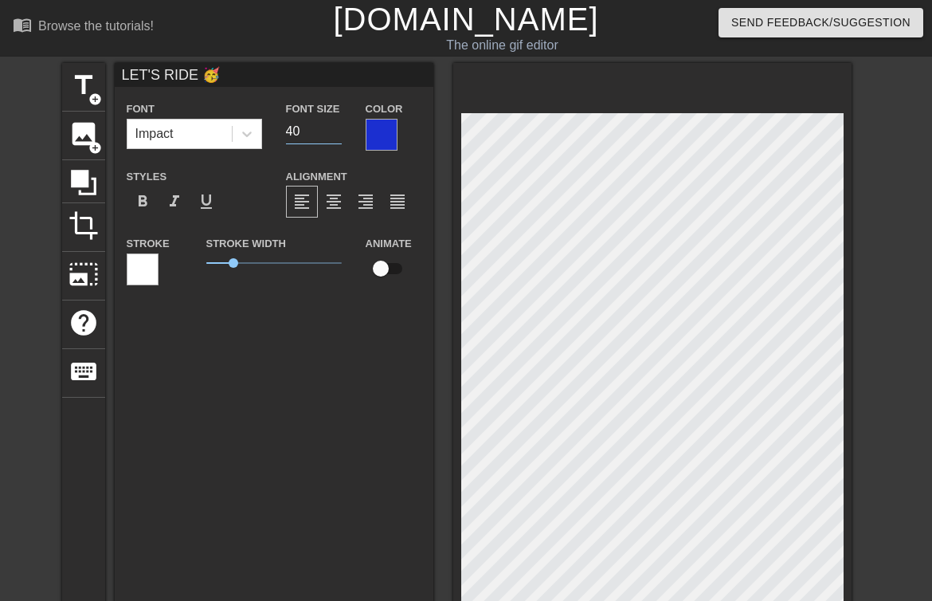
click at [308, 130] on input "40" at bounding box center [314, 131] width 56 height 25
drag, startPoint x: 248, startPoint y: 265, endPoint x: 259, endPoint y: 265, distance: 11.2
click at [259, 265] on span "1.95" at bounding box center [273, 262] width 135 height 19
click at [265, 263] on span "1.95" at bounding box center [273, 262] width 135 height 19
click at [264, 263] on span "1.95" at bounding box center [259, 263] width 10 height 10
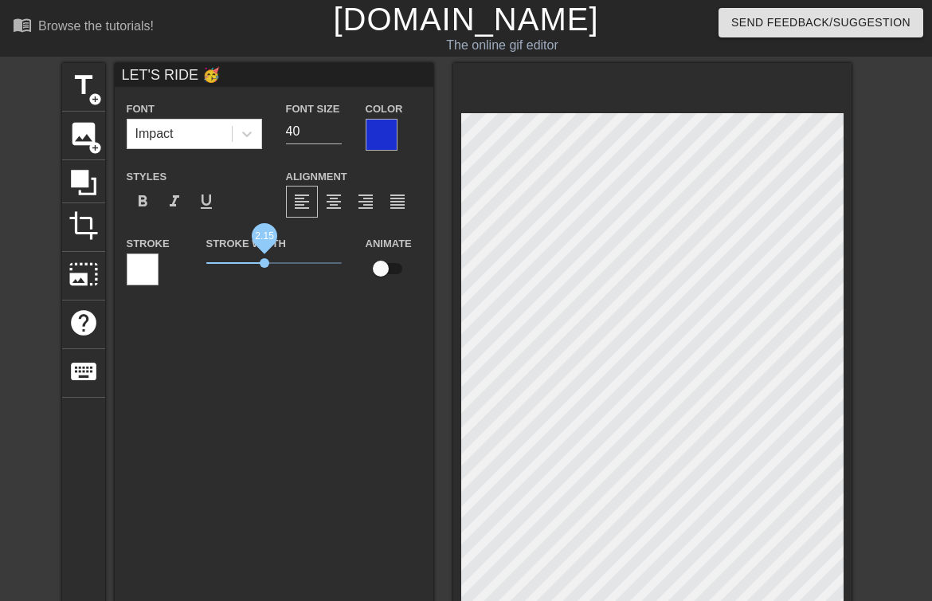
click at [261, 264] on span "2.15" at bounding box center [265, 263] width 10 height 10
click at [259, 264] on span "1.95" at bounding box center [259, 263] width 10 height 10
drag, startPoint x: 311, startPoint y: 128, endPoint x: 330, endPoint y: 131, distance: 19.4
click at [294, 128] on input "40" at bounding box center [314, 131] width 56 height 25
click at [296, 129] on input "40" at bounding box center [314, 131] width 56 height 25
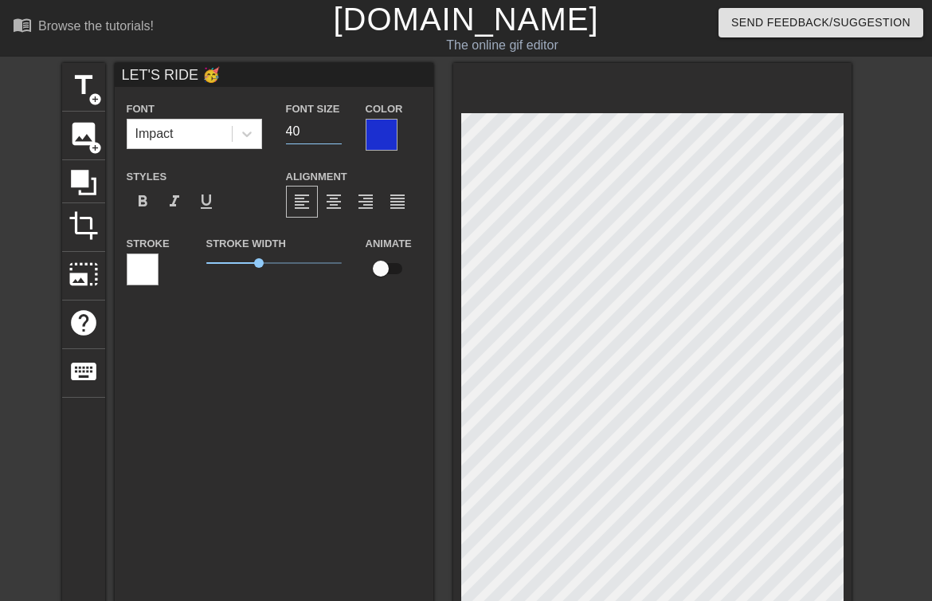
click at [296, 129] on input "40" at bounding box center [314, 131] width 56 height 25
type input "70"
type input "6"
type input "60"
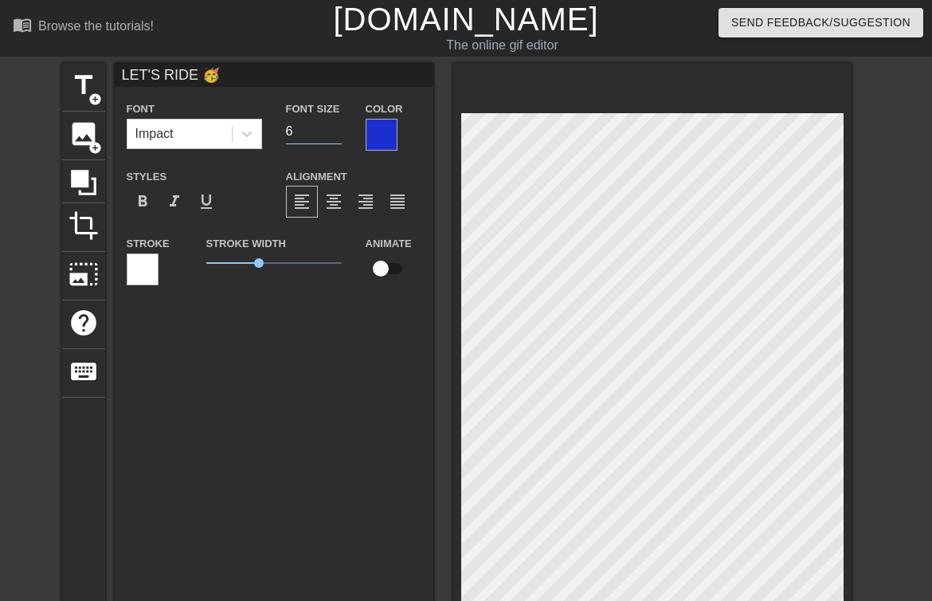
type input "60"
type input "70"
type input "60"
click at [89, 174] on icon at bounding box center [84, 182] width 30 height 30
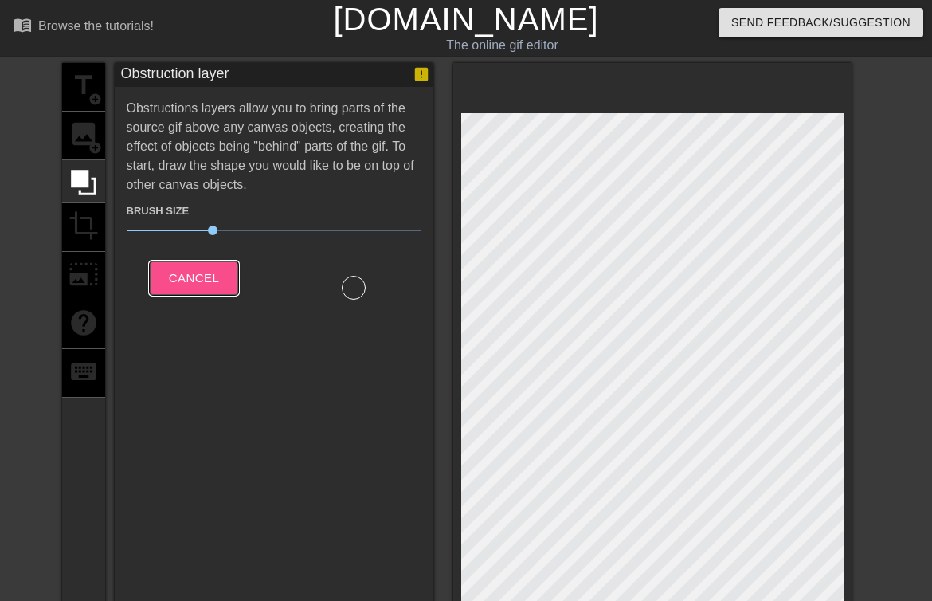
click at [190, 287] on span "Cancel" at bounding box center [194, 278] width 50 height 21
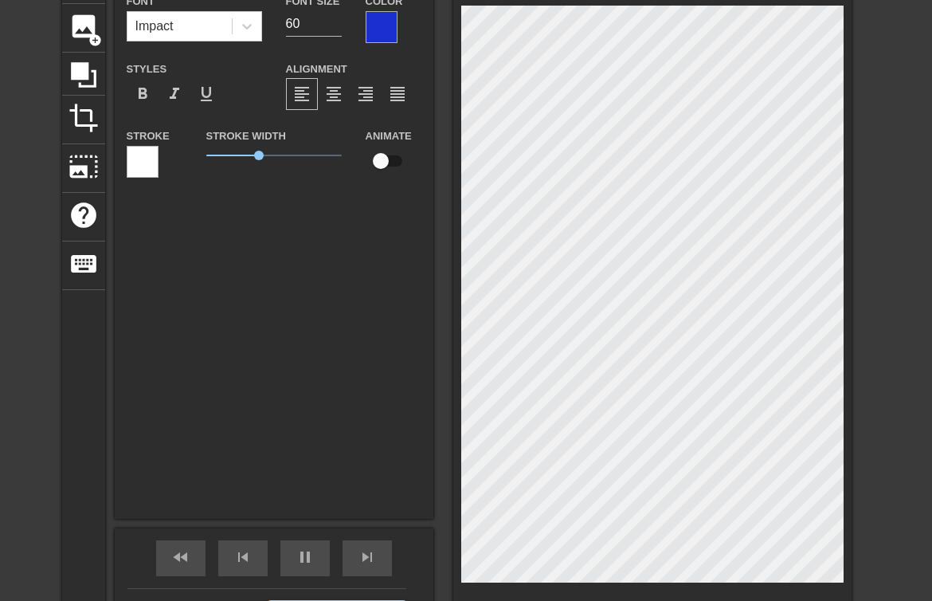
scroll to position [0, 2]
click at [379, 319] on div "LET'S RIDE 🥳 Font Impact Font Size 60 Color Styles format_bold format_italic fo…" at bounding box center [274, 236] width 319 height 563
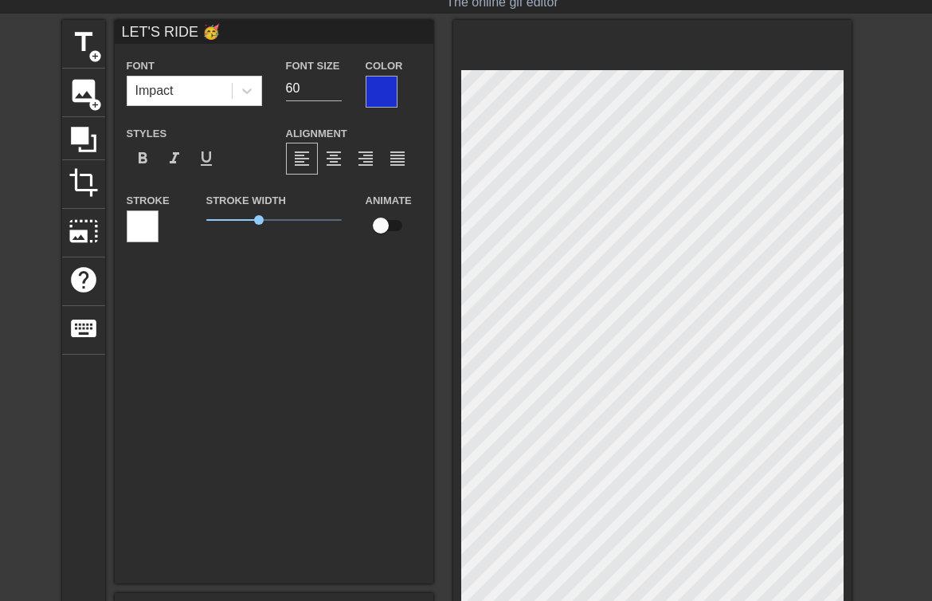
scroll to position [42, 0]
click at [379, 319] on div "LET'S RIDE 🥳 Font Impact Font Size 60 Color Styles format_bold format_italic fo…" at bounding box center [274, 302] width 319 height 563
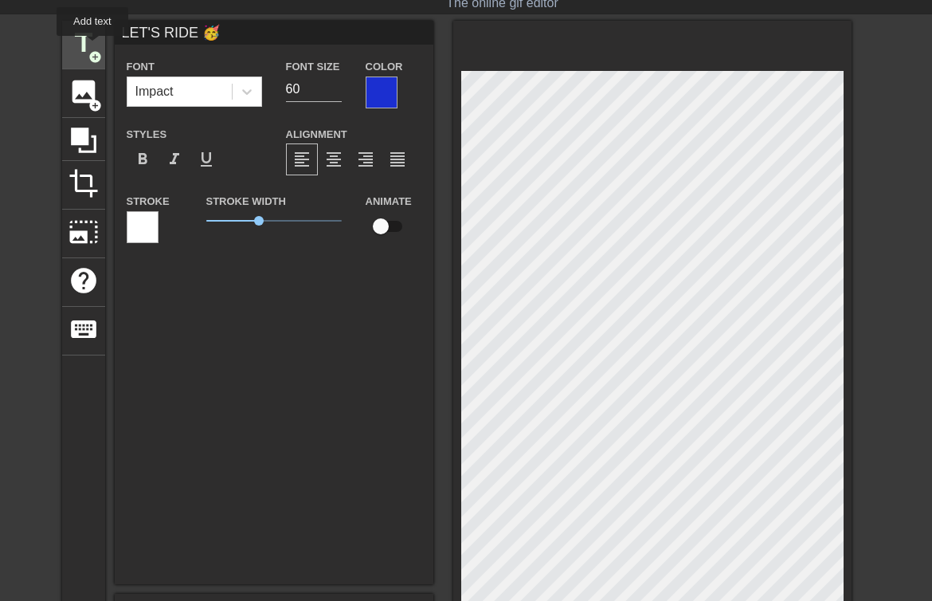
type input "70"
click at [93, 47] on span "title" at bounding box center [84, 43] width 30 height 30
type input "New text 2"
type input "40"
click at [92, 59] on span "add_circle" at bounding box center [95, 57] width 14 height 14
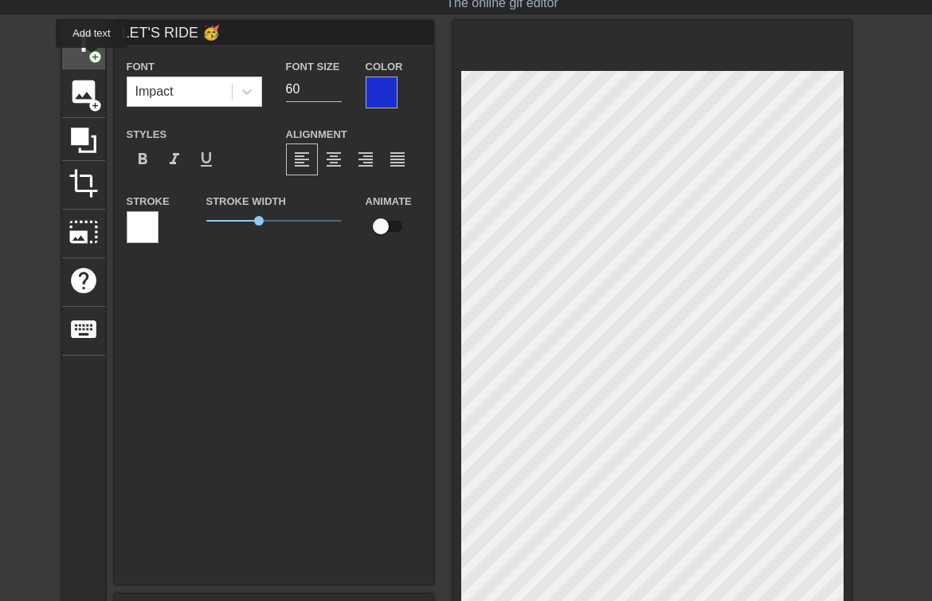
type input "70"
type input "New text 3"
type input "40"
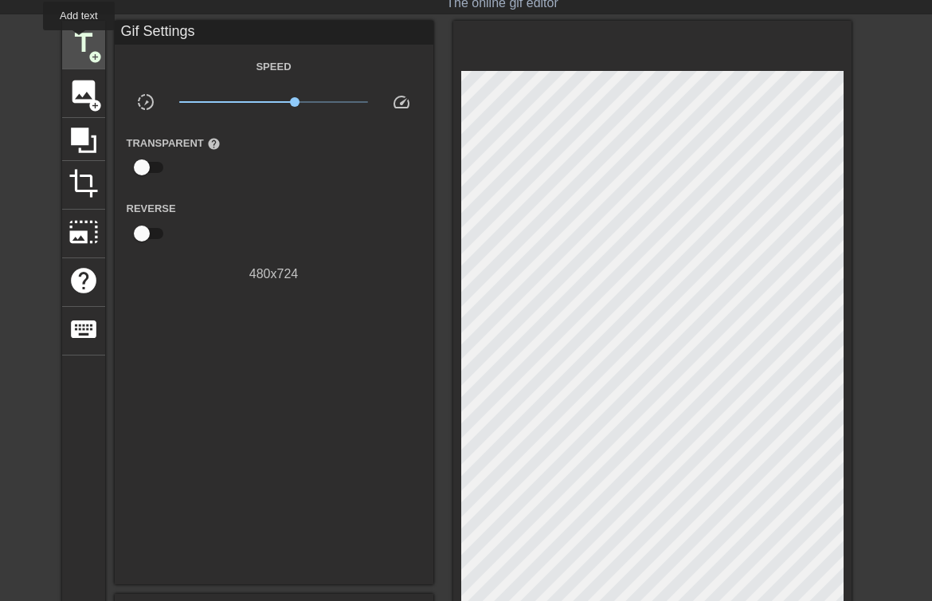
click at [80, 41] on span "title" at bounding box center [84, 43] width 30 height 30
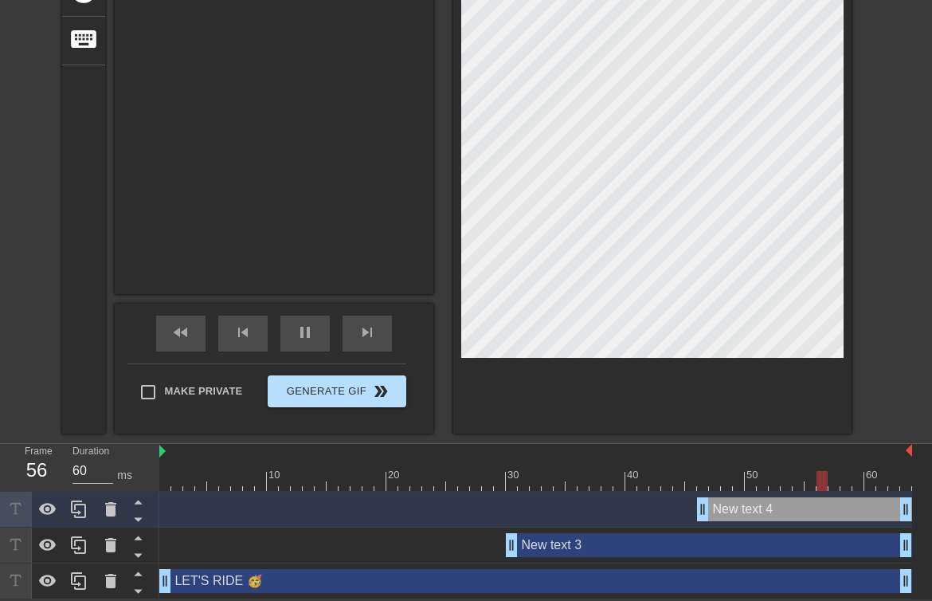
scroll to position [332, 0]
type input "70"
click at [590, 543] on div "New text 3 drag_handle drag_handle" at bounding box center [709, 545] width 406 height 24
type input "New text 3"
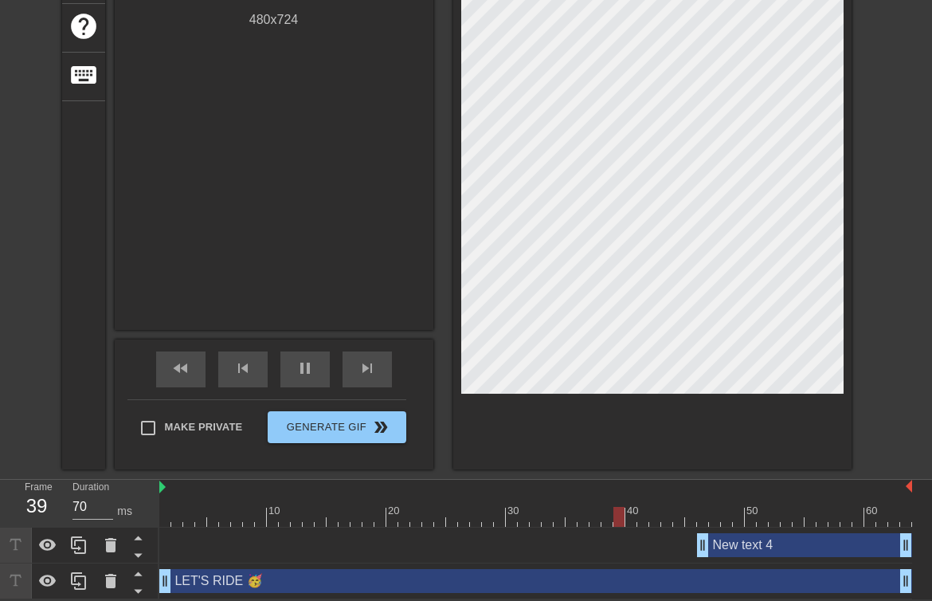
scroll to position [297, 0]
click at [827, 543] on div "New text 4 drag_handle drag_handle" at bounding box center [804, 545] width 215 height 24
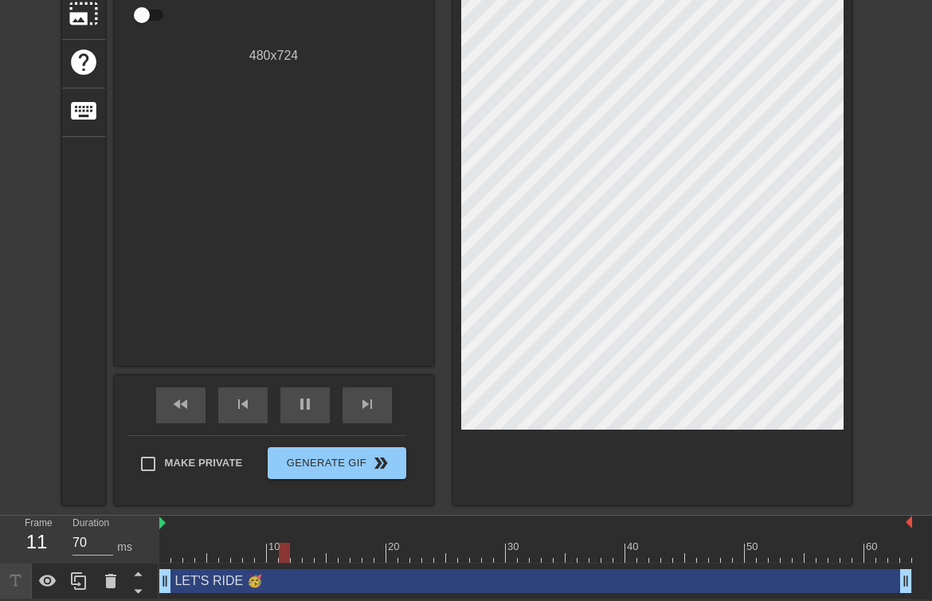
scroll to position [261, 0]
click at [553, 584] on div "LET'S RIDE 🥳 drag_handle drag_handle" at bounding box center [535, 581] width 753 height 24
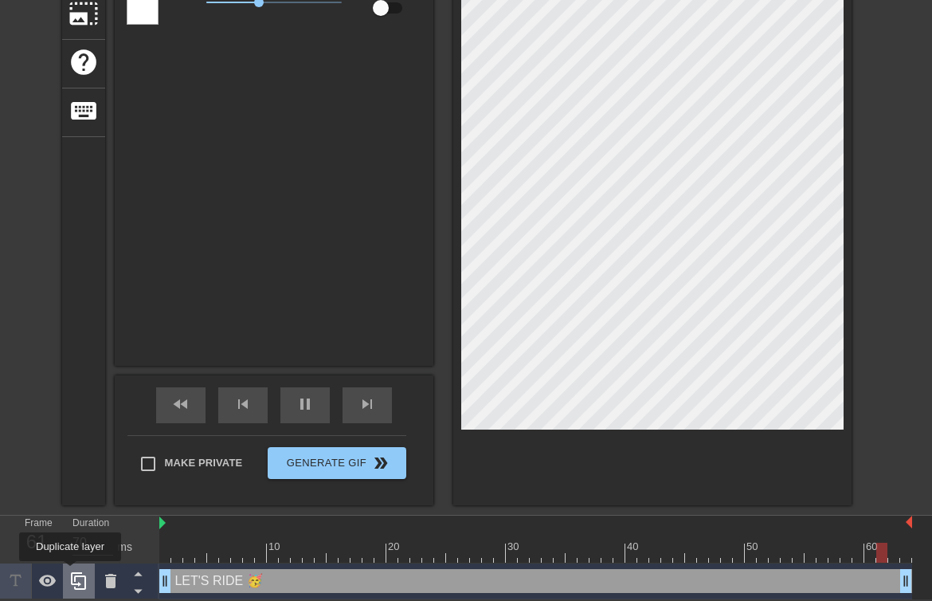
click at [72, 572] on icon at bounding box center [78, 581] width 15 height 18
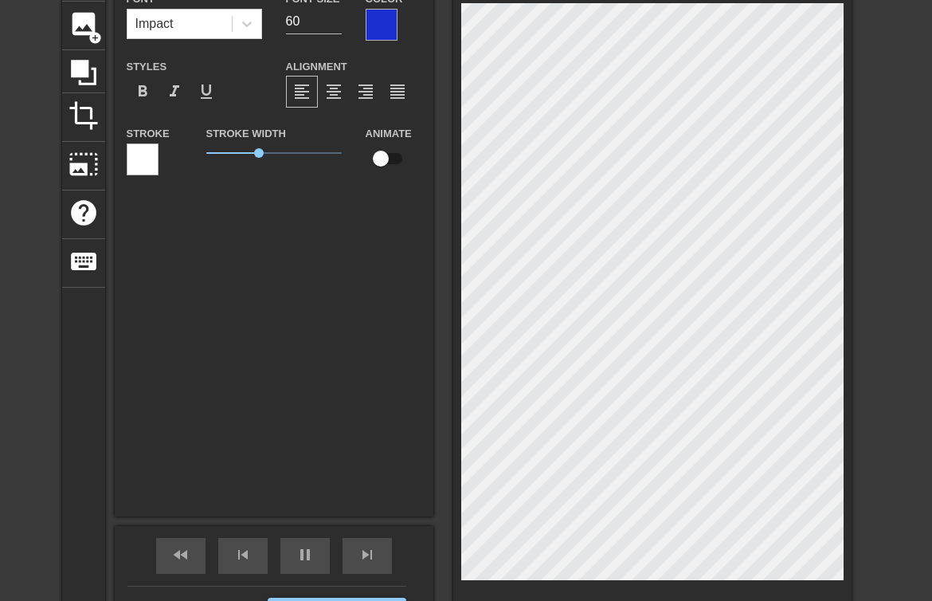
scroll to position [0, 3]
type input "70"
type input "f"
type textarea "f"
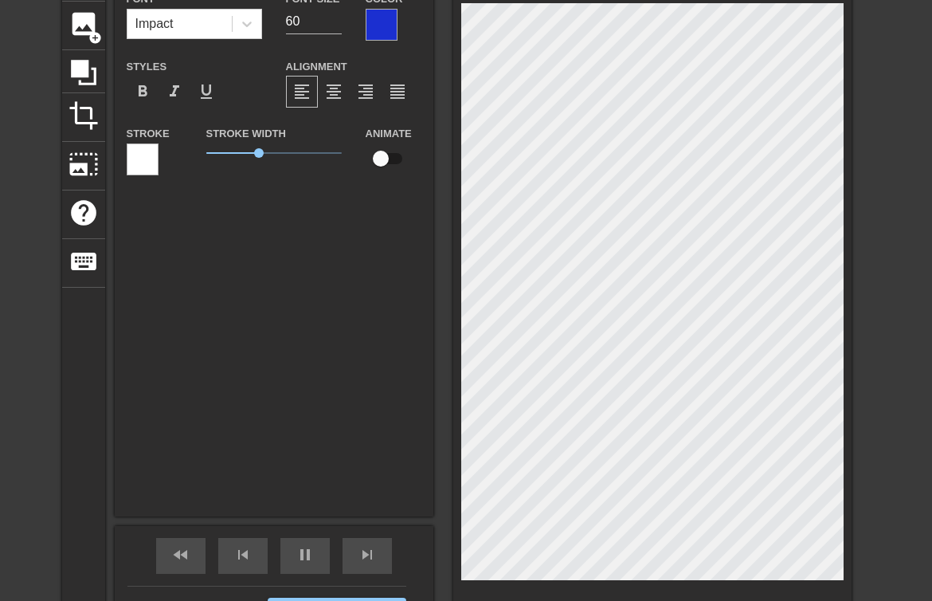
type input "70"
type input "fu"
type textarea "fu"
type input "70"
type input "ful"
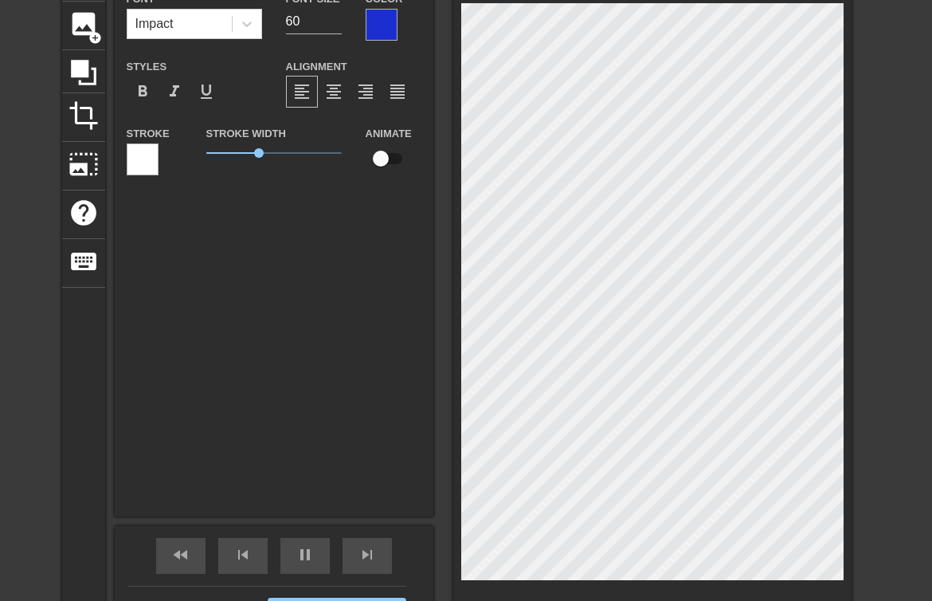
type textarea "ful"
type input "70"
type input "full"
type textarea "full"
type input "60"
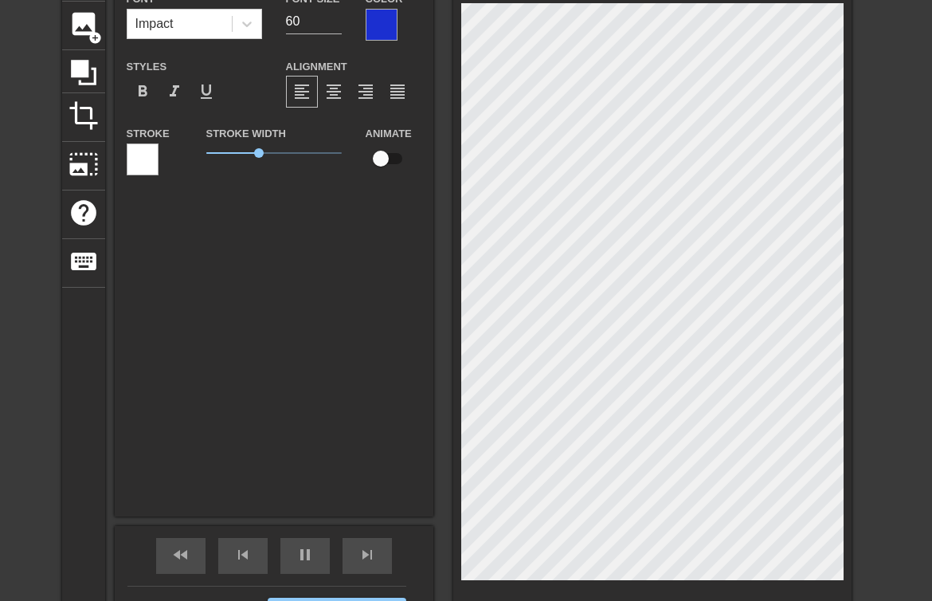
type input "full"
type textarea "full"
type input "70"
type input "full"
type textarea "full"
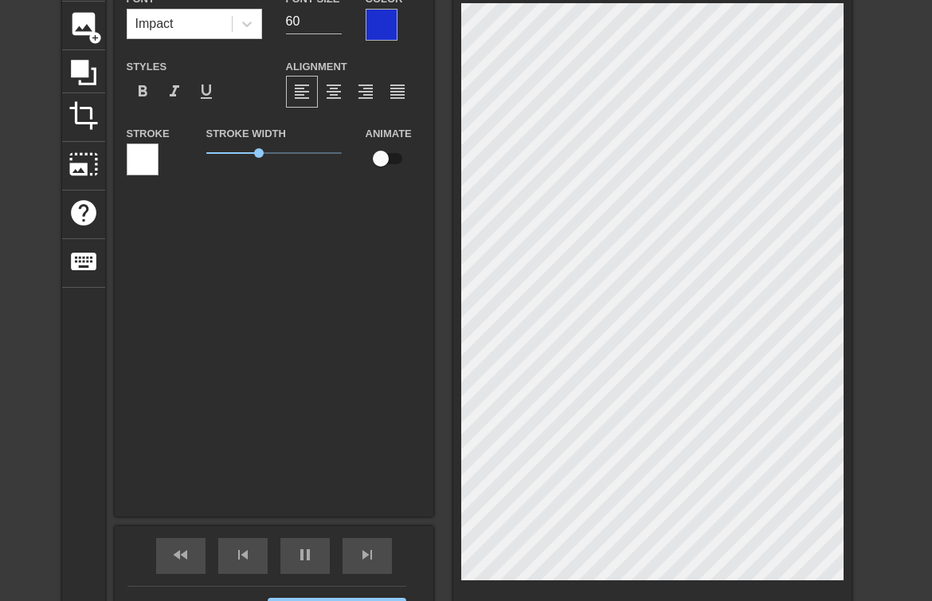
type input "70"
type input "fulla"
type textarea "fulla"
type input "full"
type textarea "full"
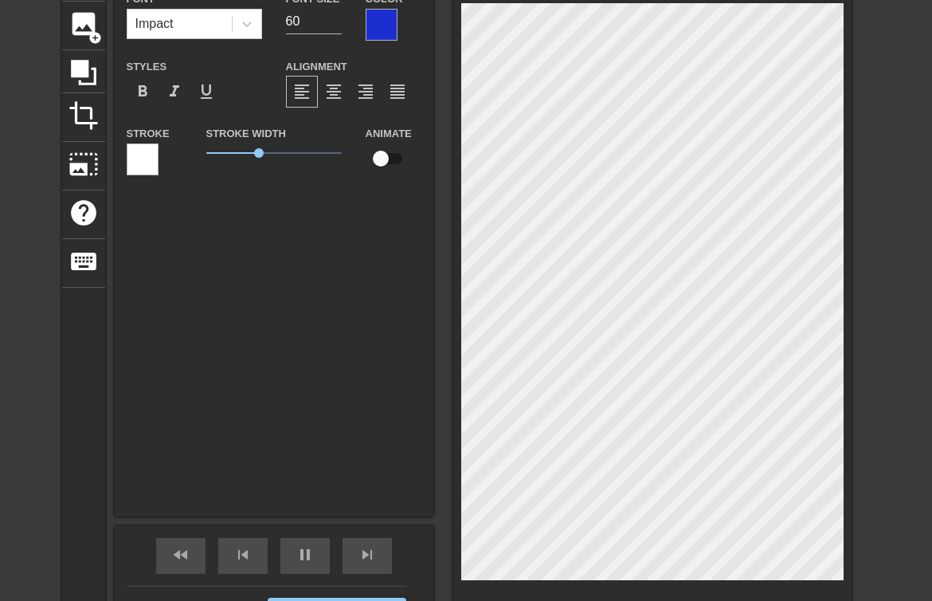
type input "60"
type input "ful"
type textarea "ful"
type input "70"
type input "fu"
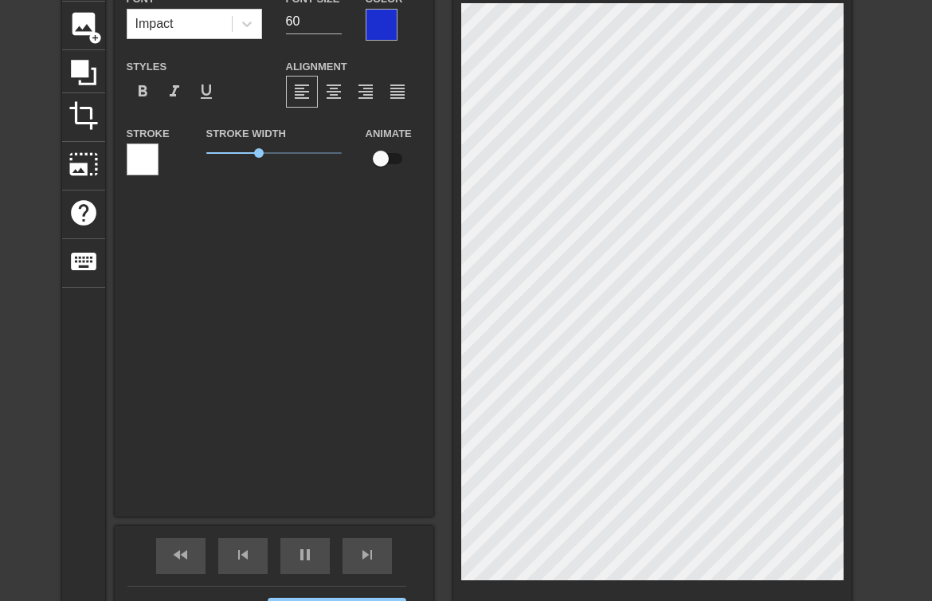
type textarea "fu"
type input "70"
type input "f"
type textarea "f"
type input "70"
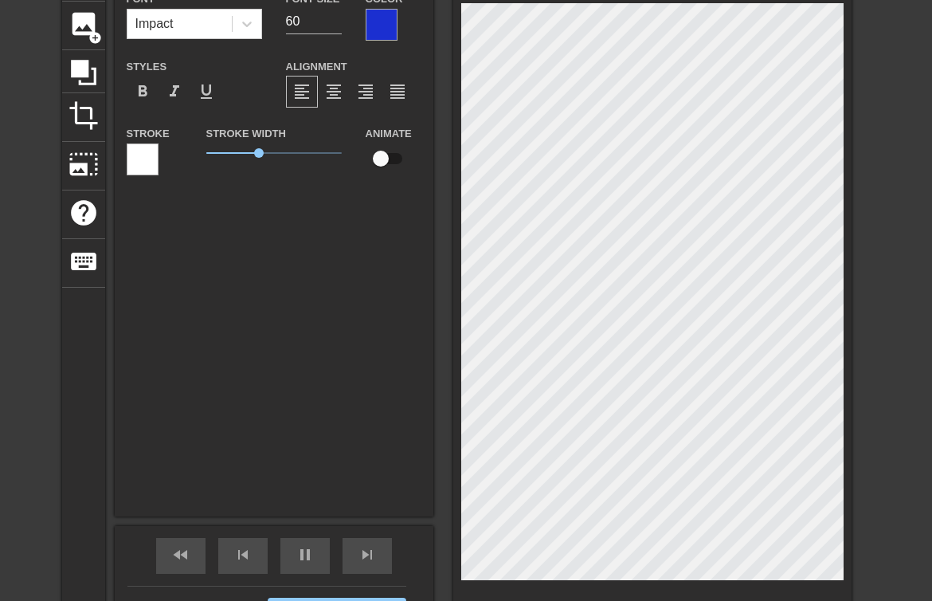
type input "60"
type input "F"
type textarea "F"
type input "70"
type textarea "FU"
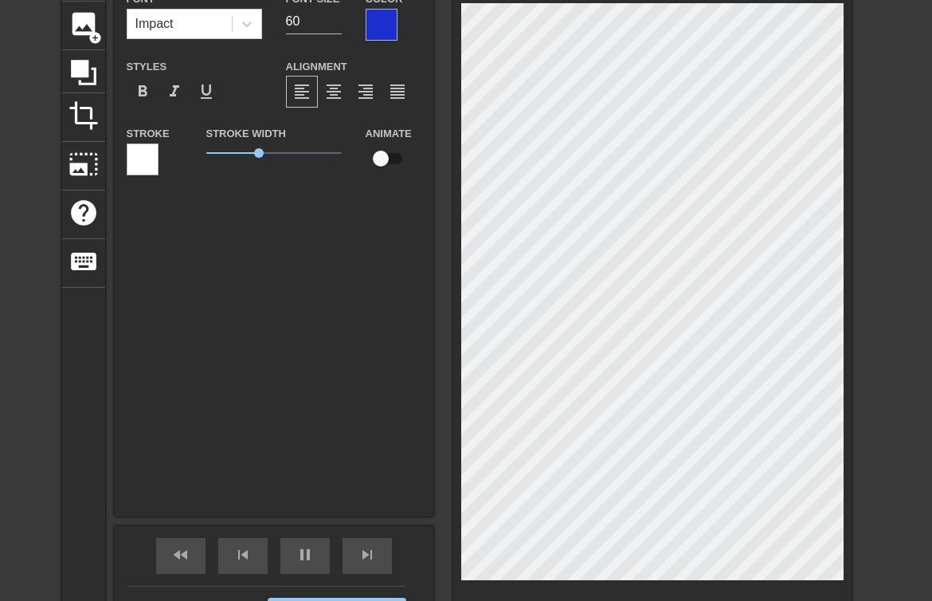
type input "FU"
type input "70"
type input "FUL"
type textarea "FUL"
type input "70"
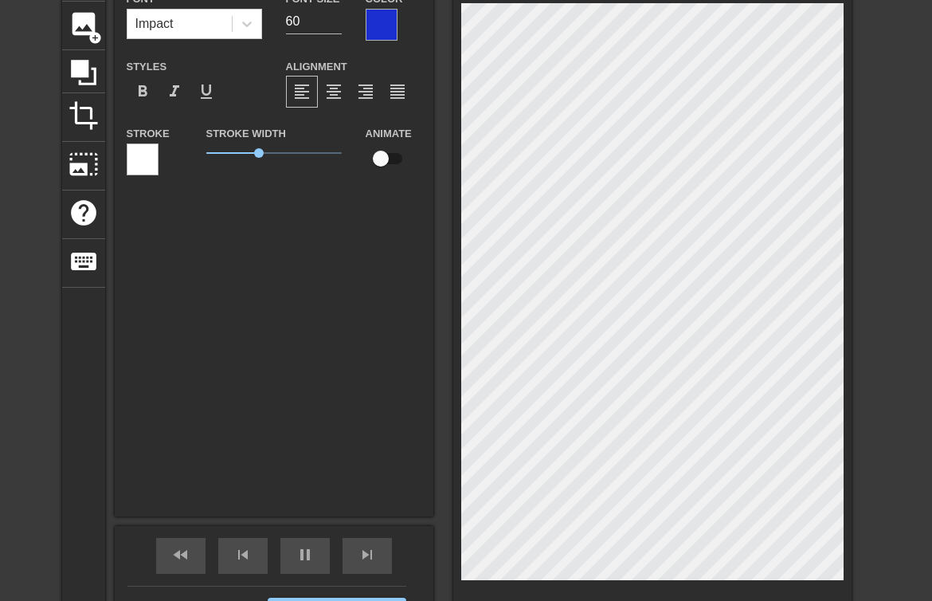
type input "FULL"
type textarea "FULL"
type input "60"
type input "FULL"
type textarea "FULL"
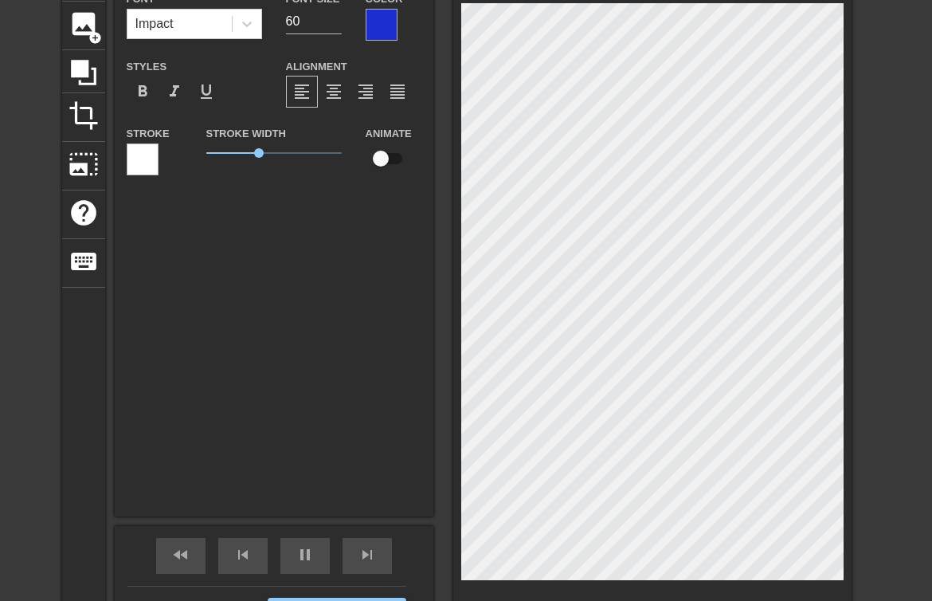
type input "60"
type input "FULL S"
type textarea "FULL S"
type input "70"
type input "FULL SE"
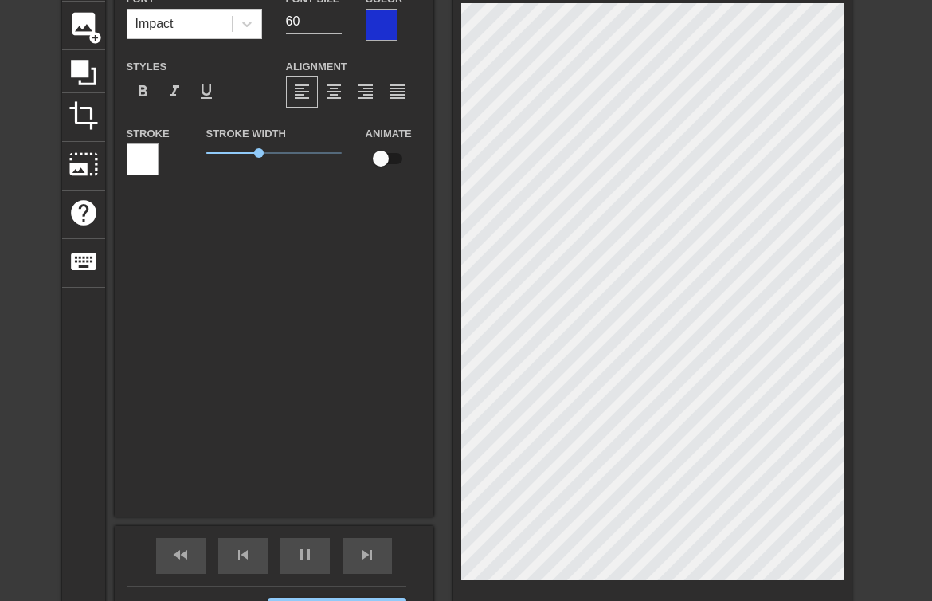
type textarea "FULL SE"
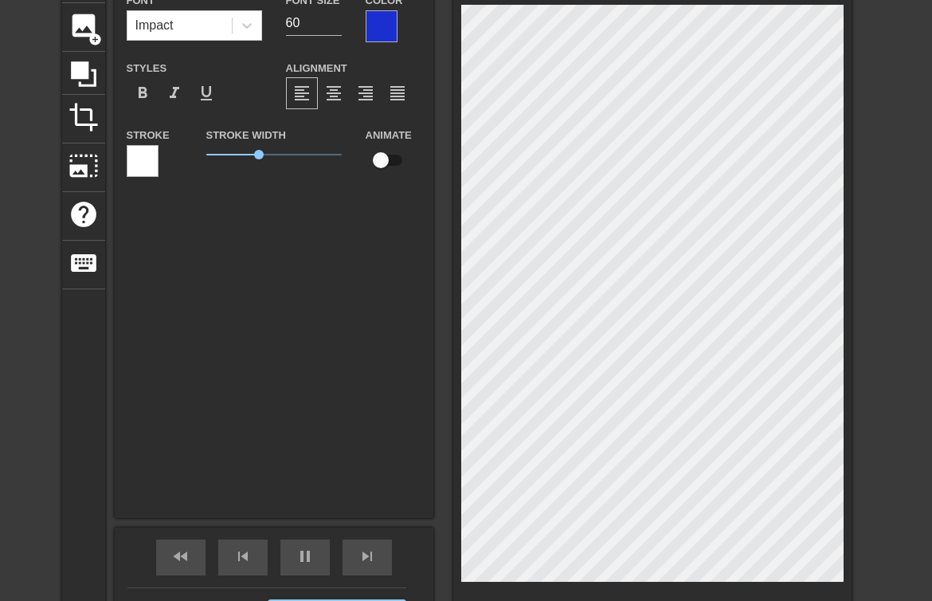
scroll to position [0, 4]
click at [419, 457] on div "title add_circle image add_circle crop photo_size_select_large help keyboard LE…" at bounding box center [457, 306] width 790 height 703
paste textarea "🎂"
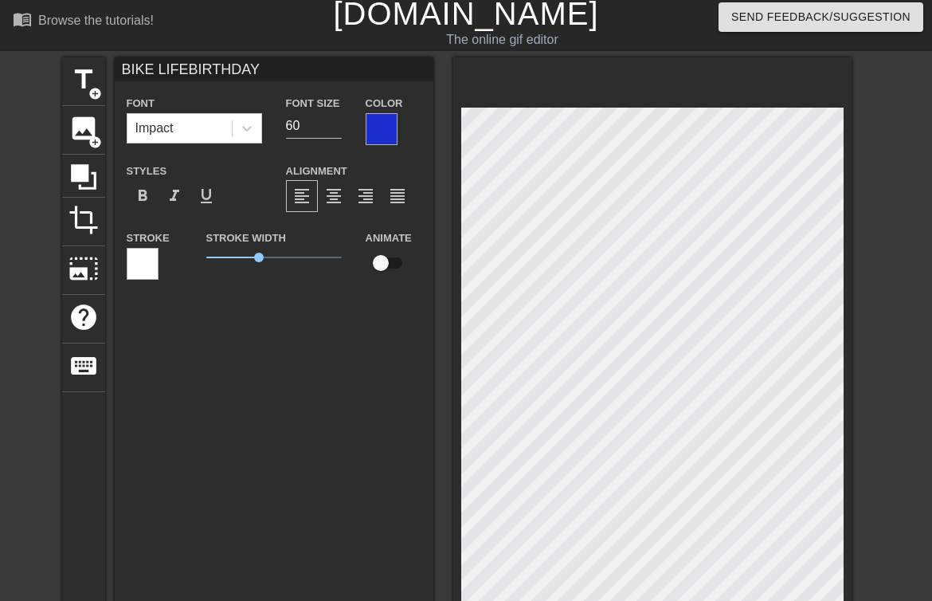
scroll to position [0, 1]
click at [327, 194] on span "format_align_center" at bounding box center [333, 195] width 19 height 19
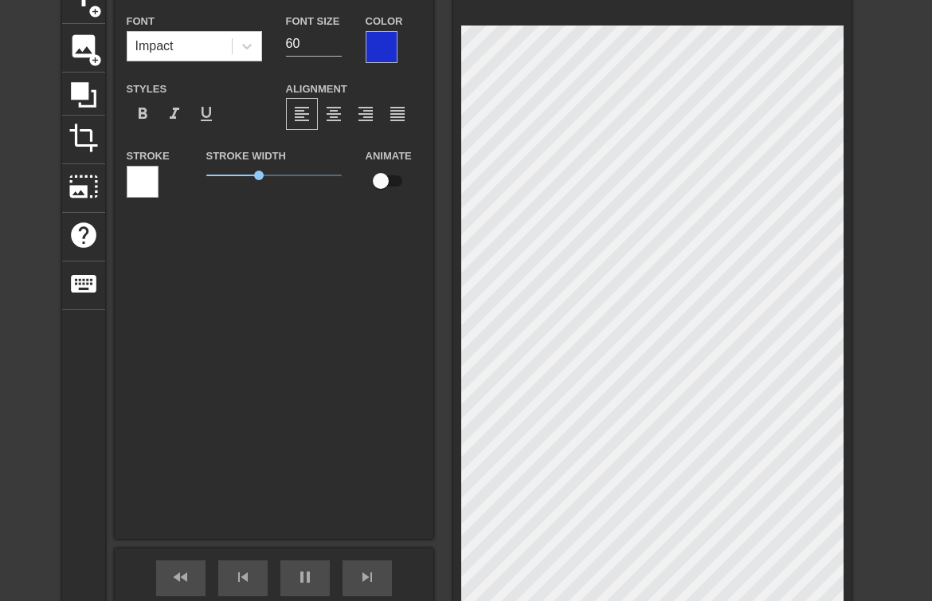
paste textarea "🎉"
paste textarea "🥳"
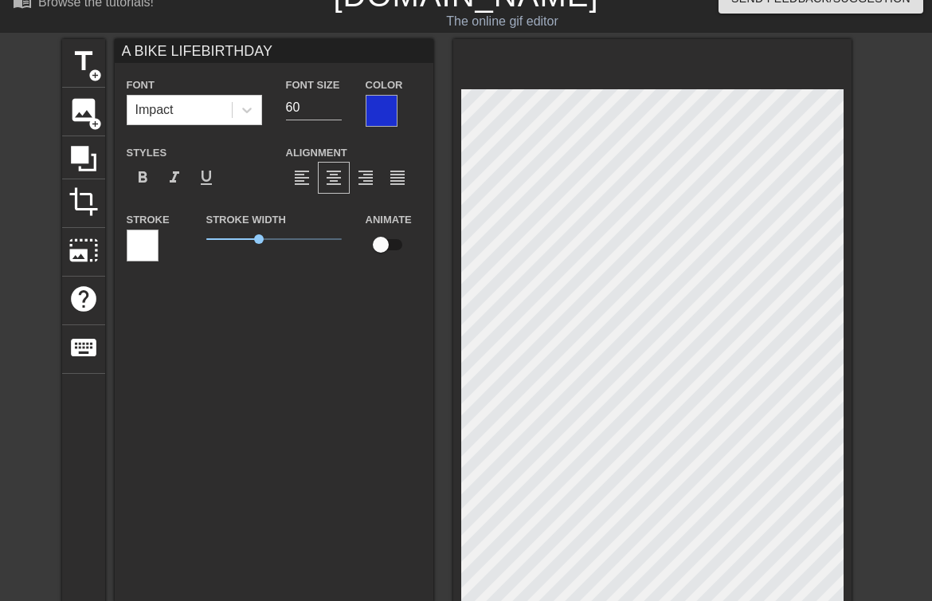
click at [413, 356] on div "A BIKE LIFEBIRTHDAY Font Impact Font Size 60 Color Styles format_bold format_it…" at bounding box center [274, 320] width 319 height 563
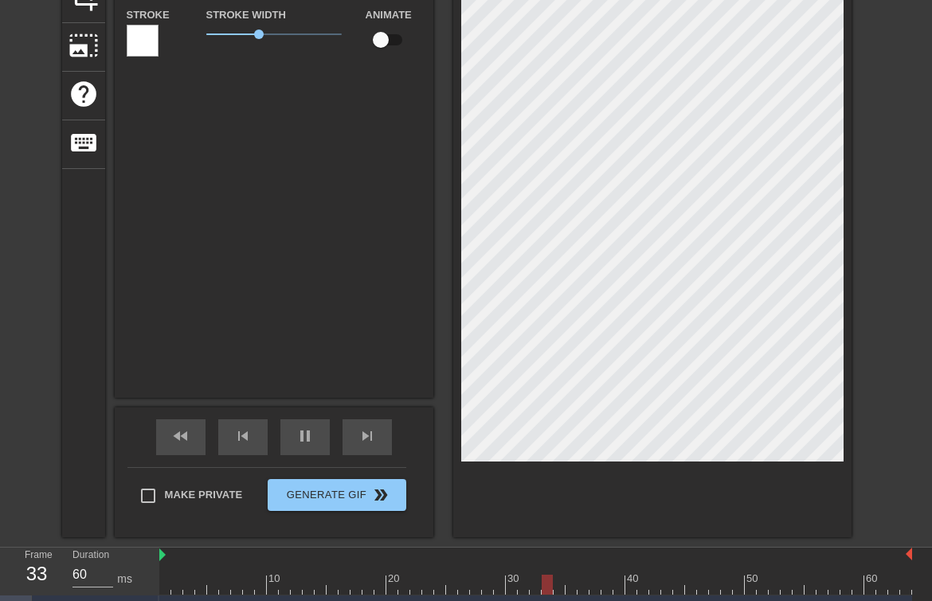
scroll to position [242, 0]
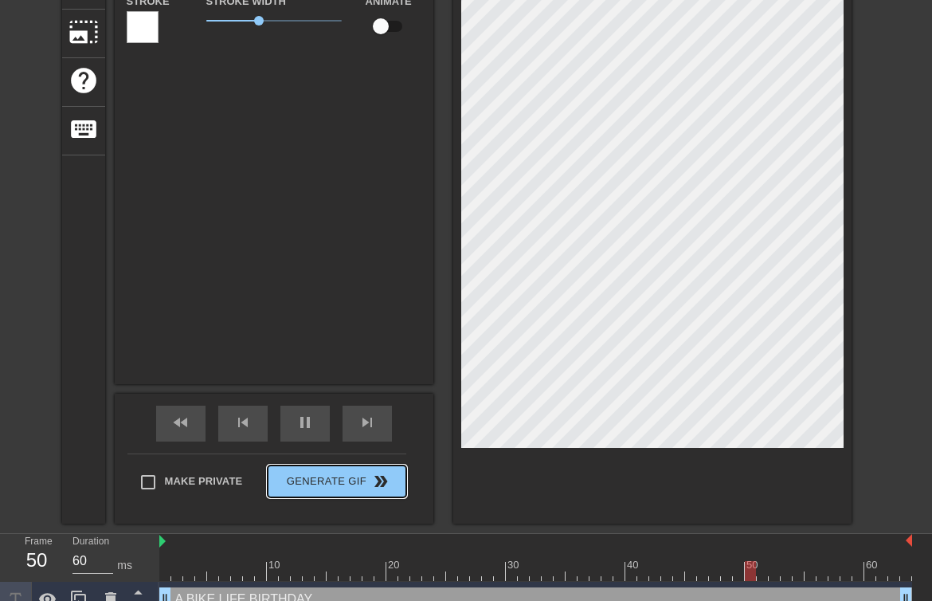
click at [328, 488] on span "Generate Gif double_arrow" at bounding box center [336, 481] width 125 height 19
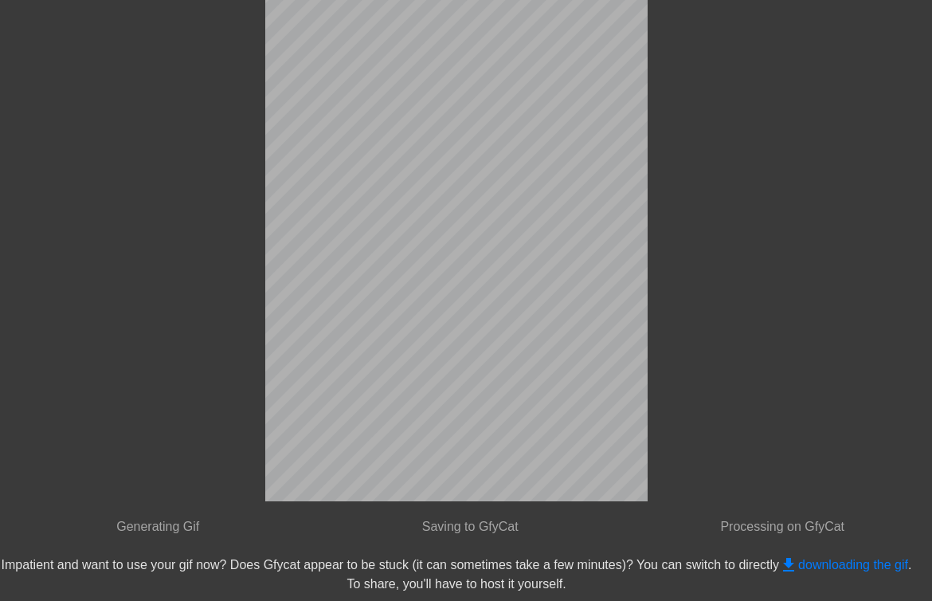
scroll to position [0, 0]
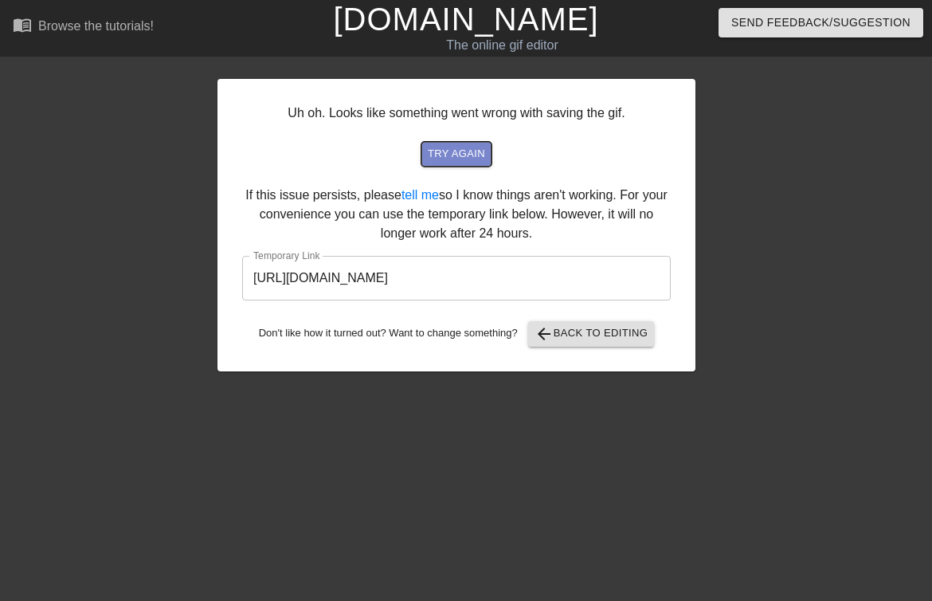
click at [464, 149] on span "try again" at bounding box center [456, 154] width 57 height 18
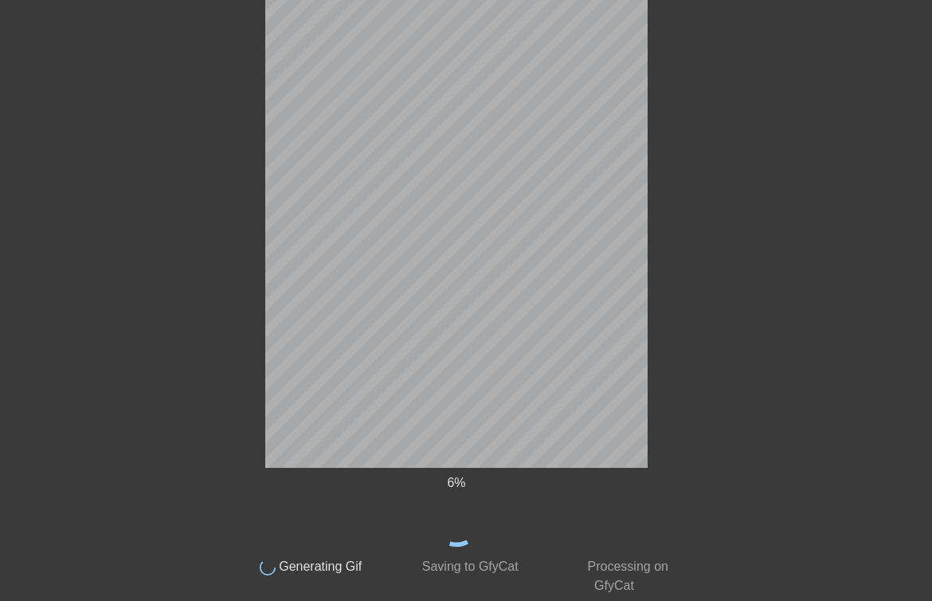
scroll to position [171, 0]
click at [695, 284] on div "13 % done Generating Gif done Saving to GfyCat done Processing on GfyCat title …" at bounding box center [466, 244] width 932 height 704
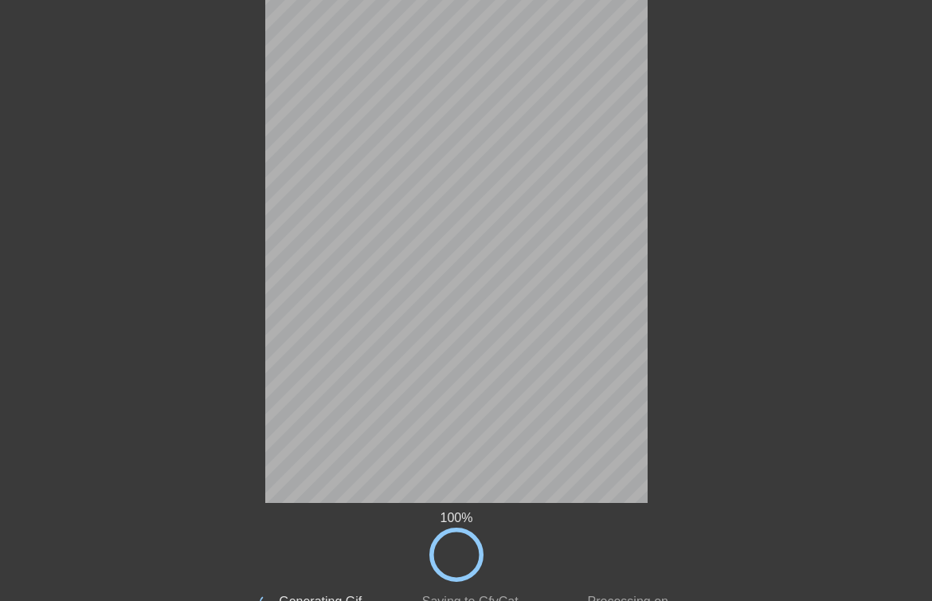
scroll to position [0, 0]
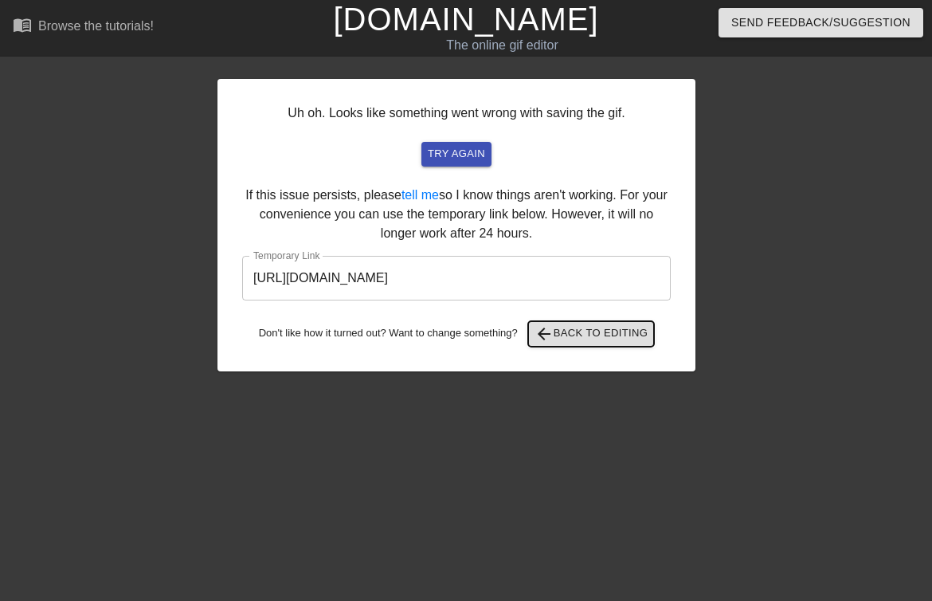
click at [611, 337] on span "arrow_back Back to Editing" at bounding box center [592, 333] width 114 height 19
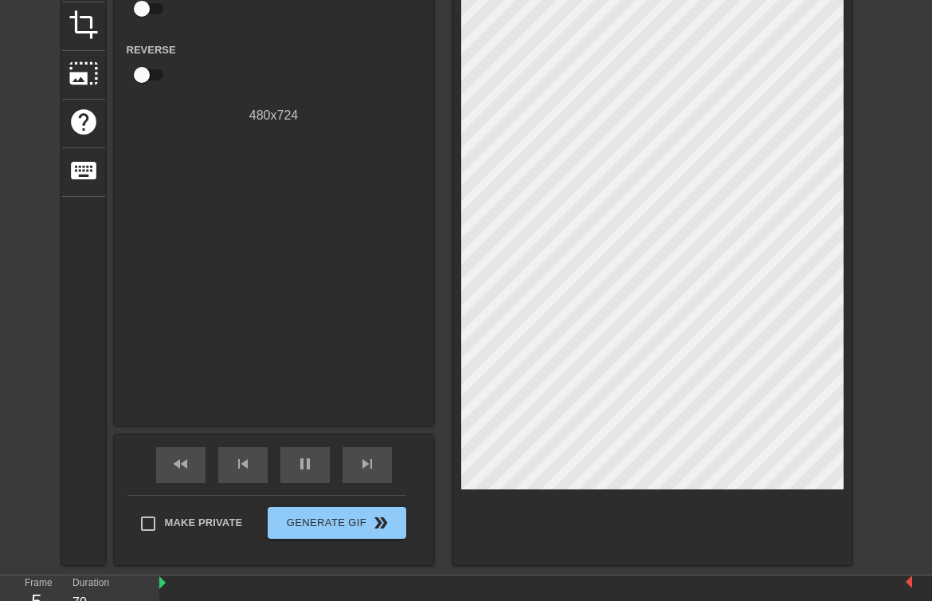
scroll to position [194, 0]
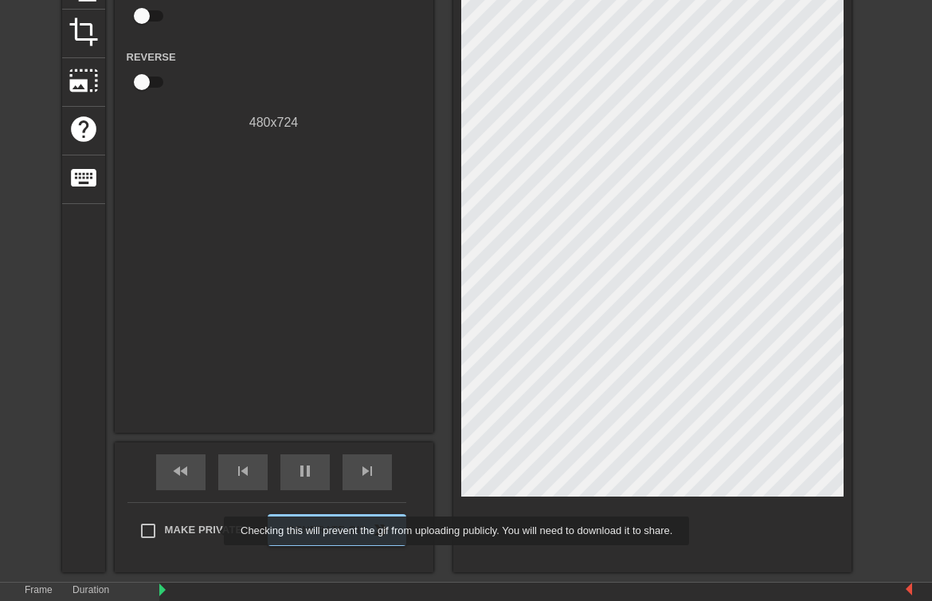
click at [214, 531] on span "Make Private" at bounding box center [204, 530] width 78 height 16
click at [165, 531] on input "Make Private" at bounding box center [147, 530] width 33 height 33
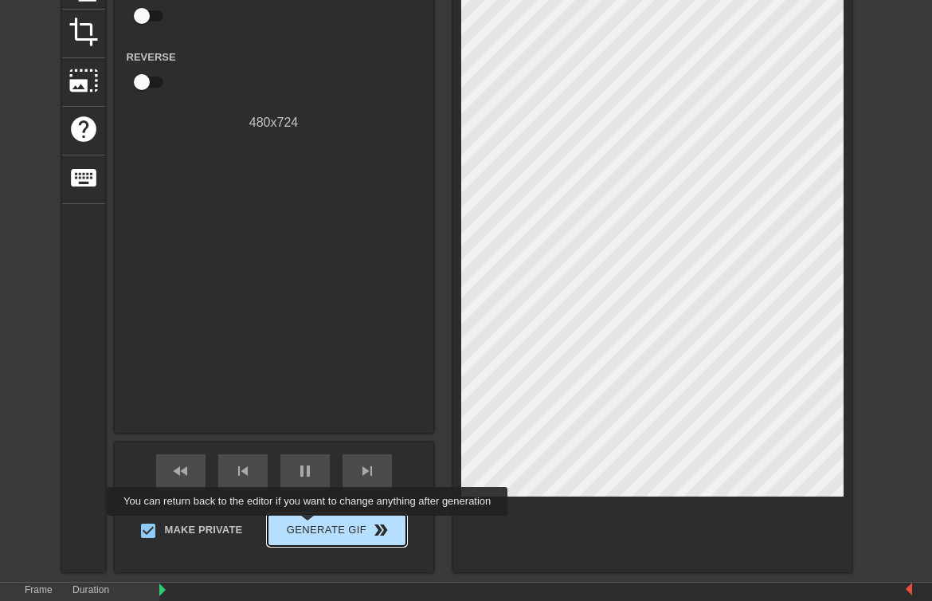
click at [318, 527] on span "Generate Gif double_arrow" at bounding box center [336, 529] width 125 height 19
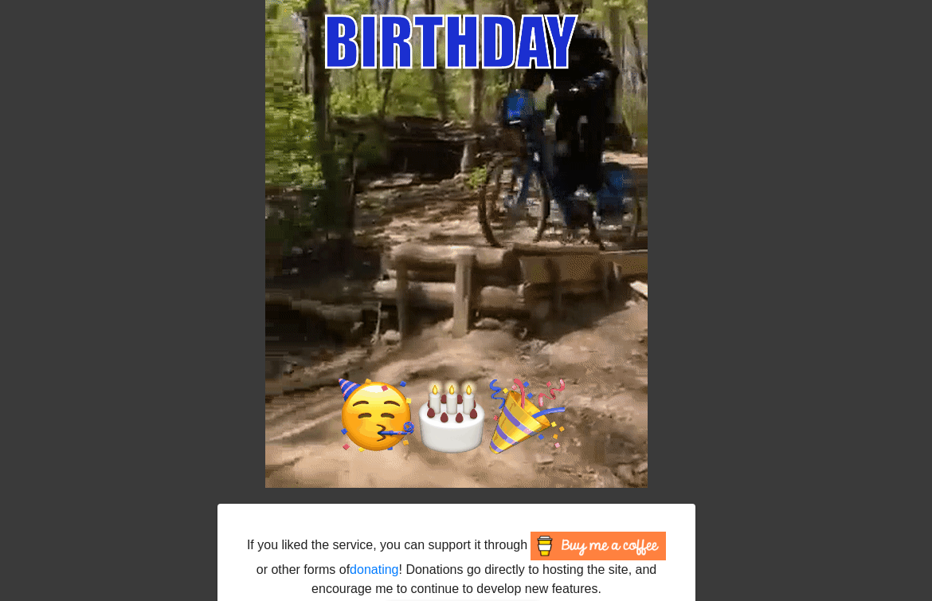
scroll to position [277, 0]
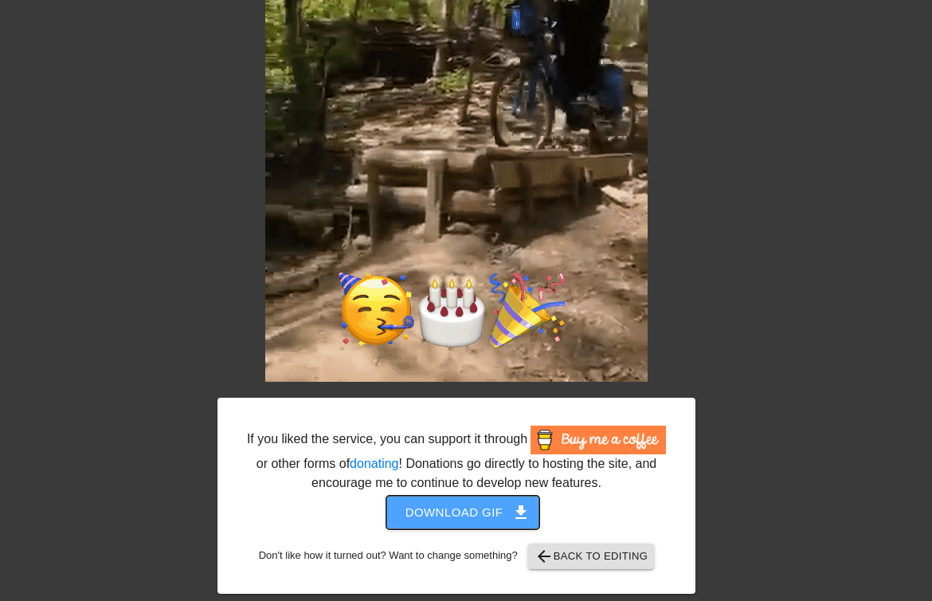
click at [499, 511] on span "Download gif get_app" at bounding box center [464, 512] width 116 height 21
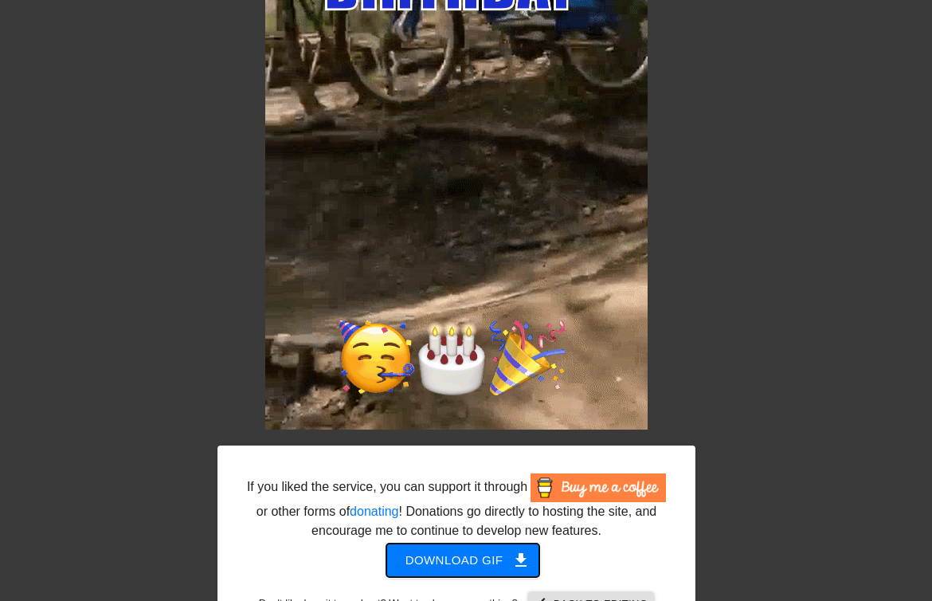
scroll to position [216, 0]
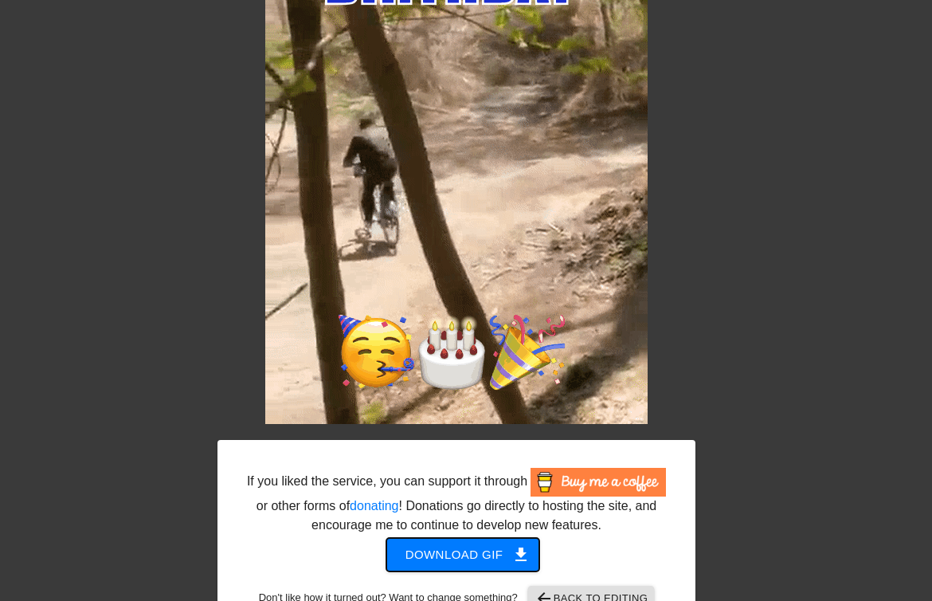
click at [473, 565] on span "Download gif get_app" at bounding box center [464, 554] width 116 height 21
